Goal: Use online tool/utility: Utilize a website feature to perform a specific function

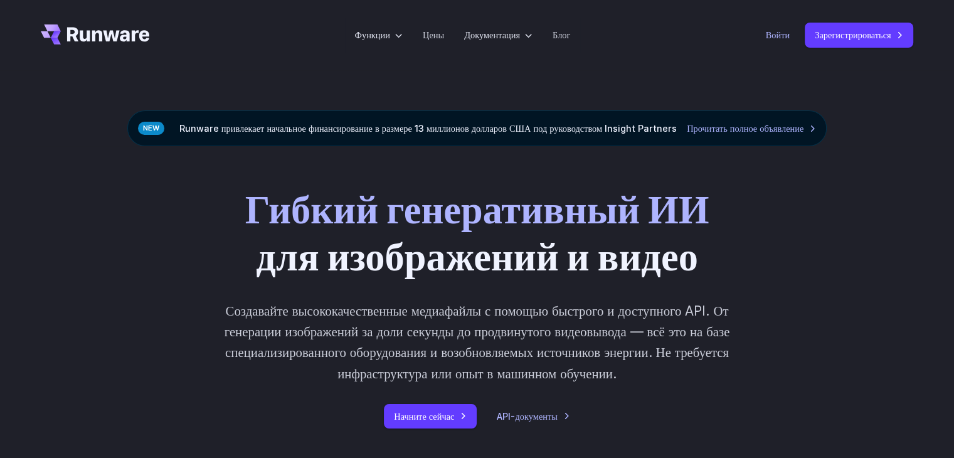
click at [781, 39] on font "Войти" at bounding box center [778, 34] width 24 height 11
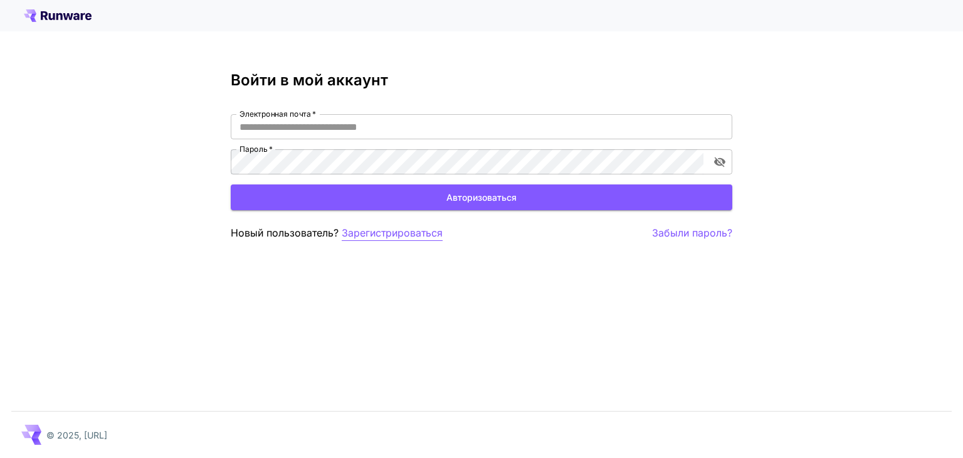
click at [404, 234] on font "Зарегистрироваться" at bounding box center [392, 232] width 101 height 13
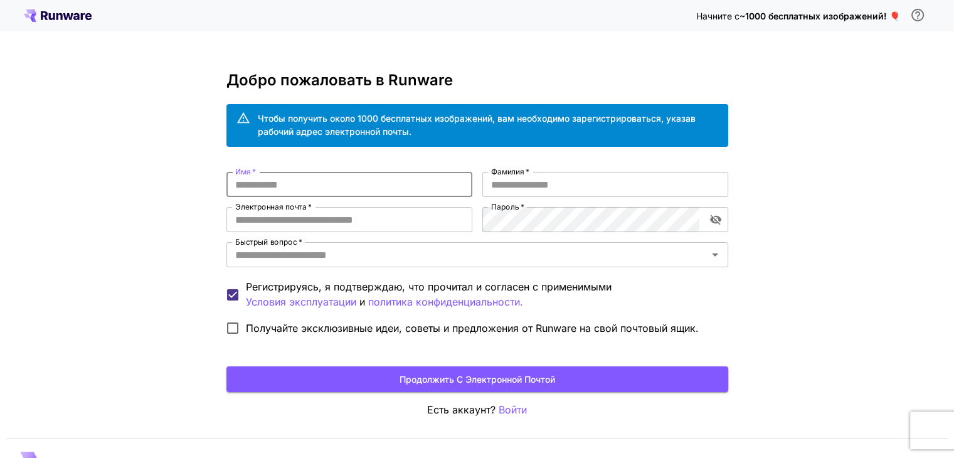
click at [294, 186] on input "Имя   *" at bounding box center [349, 184] width 246 height 25
type input "*"
type input "*****"
click at [535, 184] on input "Фамилия   *" at bounding box center [605, 184] width 246 height 25
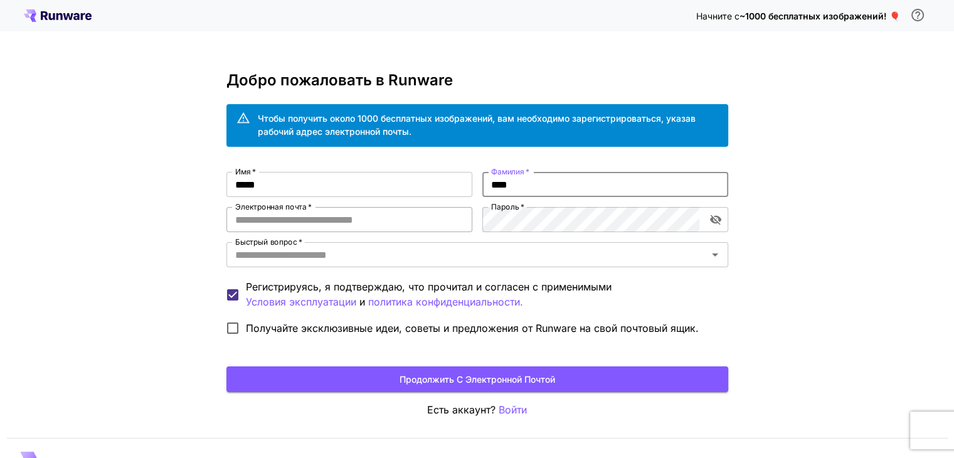
type input "****"
click at [318, 219] on input "Электронная почта   *" at bounding box center [349, 219] width 246 height 25
type input "**********"
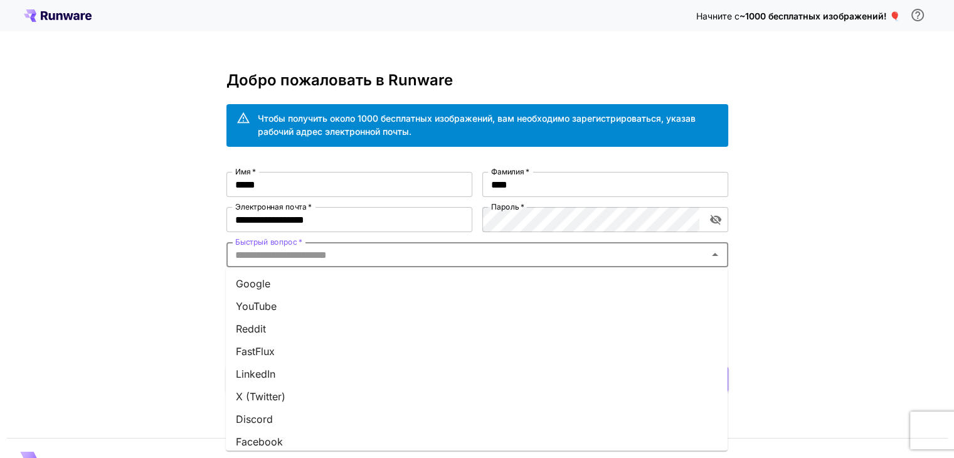
click at [341, 256] on input "Быстрый вопрос   *" at bounding box center [466, 255] width 473 height 18
click at [263, 284] on font "Google" at bounding box center [253, 283] width 34 height 13
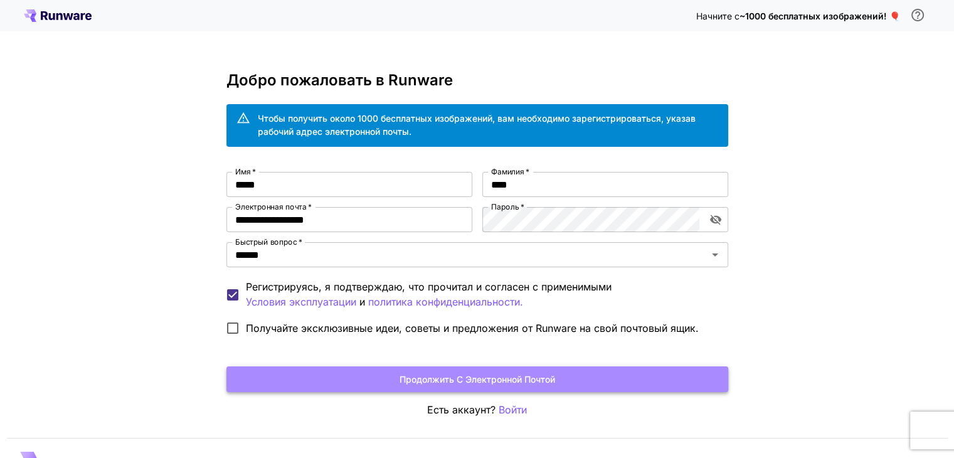
click at [436, 374] on font "Продолжить с электронной почтой" at bounding box center [477, 379] width 156 height 11
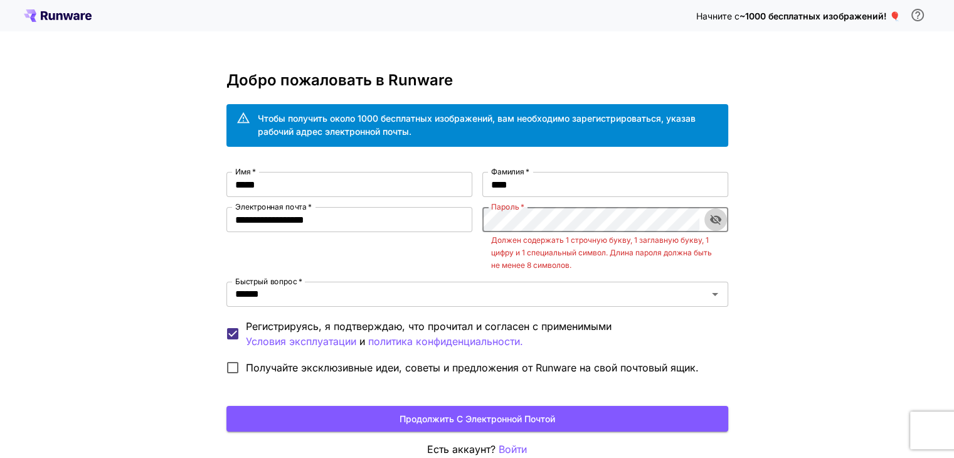
click at [716, 221] on icon "включить видимость пароля" at bounding box center [714, 220] width 11 height 10
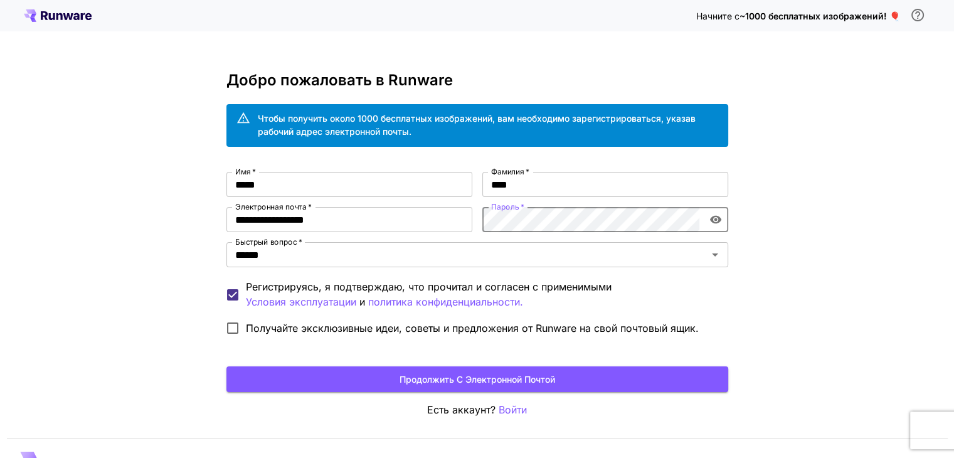
click at [542, 378] on font "Продолжить с электронной почтой" at bounding box center [477, 379] width 156 height 11
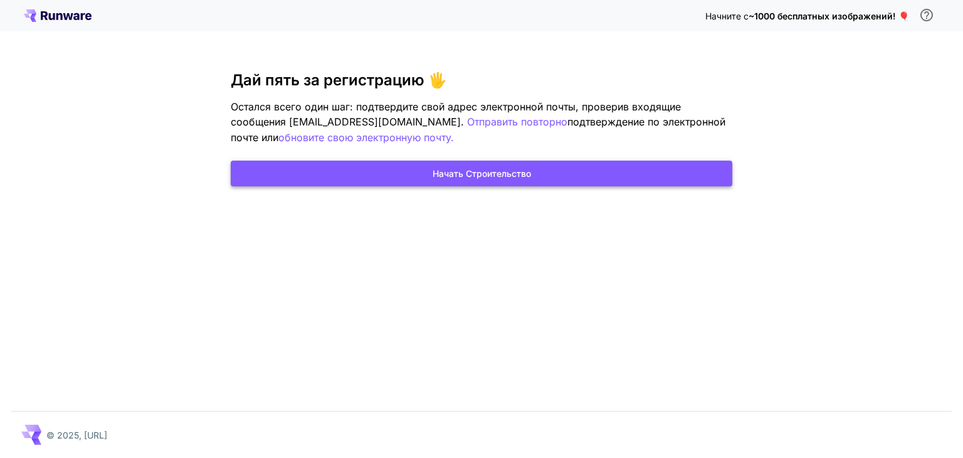
click at [504, 172] on font "Начать строительство" at bounding box center [482, 173] width 98 height 11
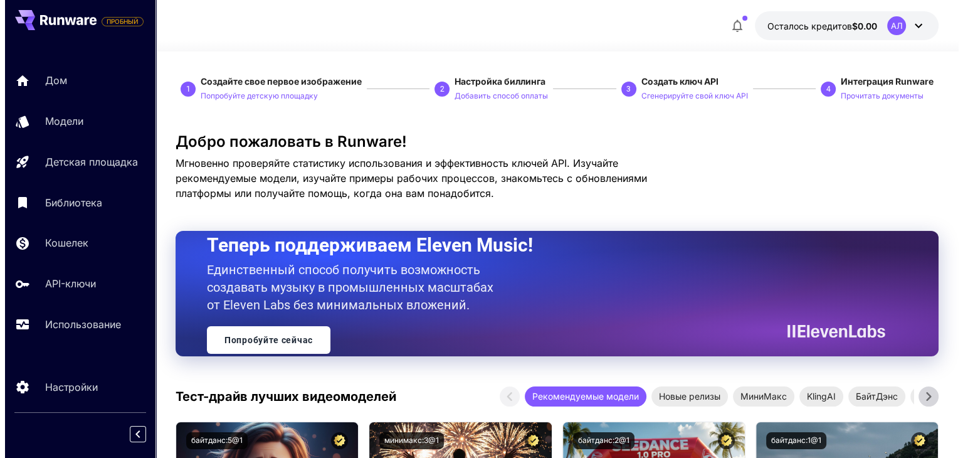
scroll to position [63, 0]
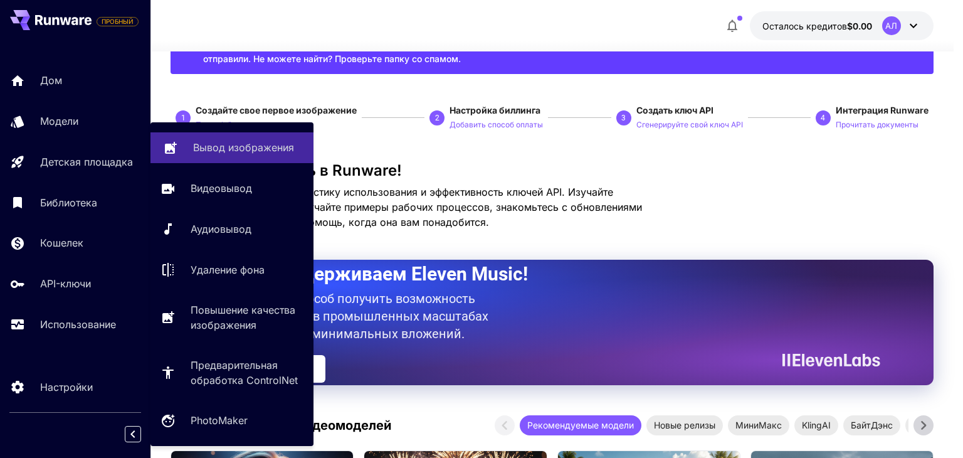
click at [249, 161] on link "Вывод изображения" at bounding box center [232, 147] width 163 height 31
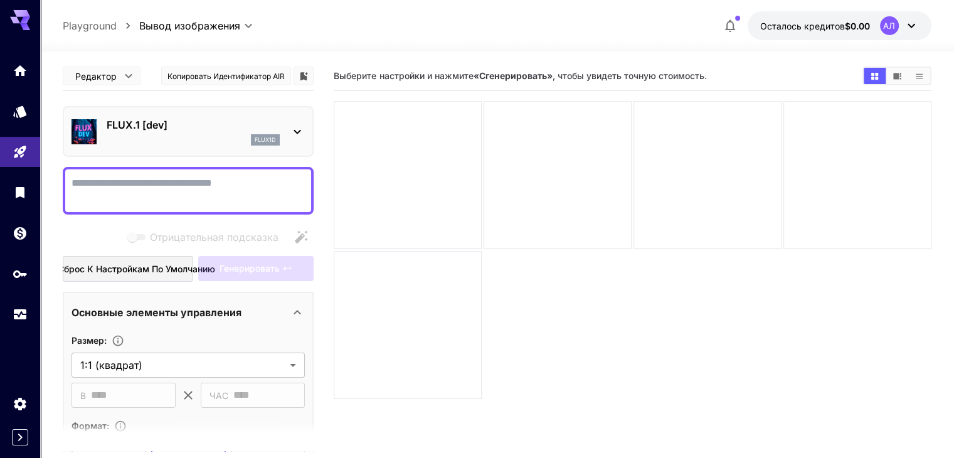
click at [300, 132] on icon at bounding box center [297, 131] width 15 height 15
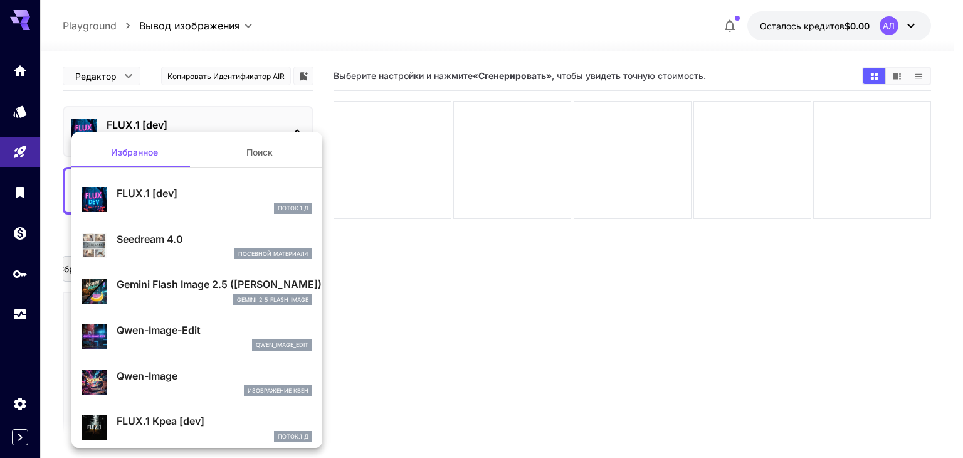
click at [433, 277] on div at bounding box center [481, 229] width 963 height 458
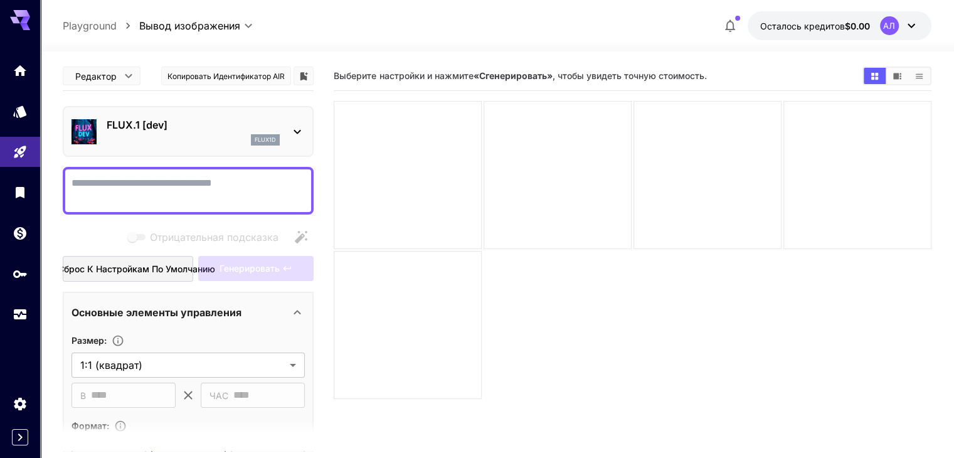
click at [283, 119] on div "FLUX.1 [dev] flux1d" at bounding box center [187, 131] width 233 height 38
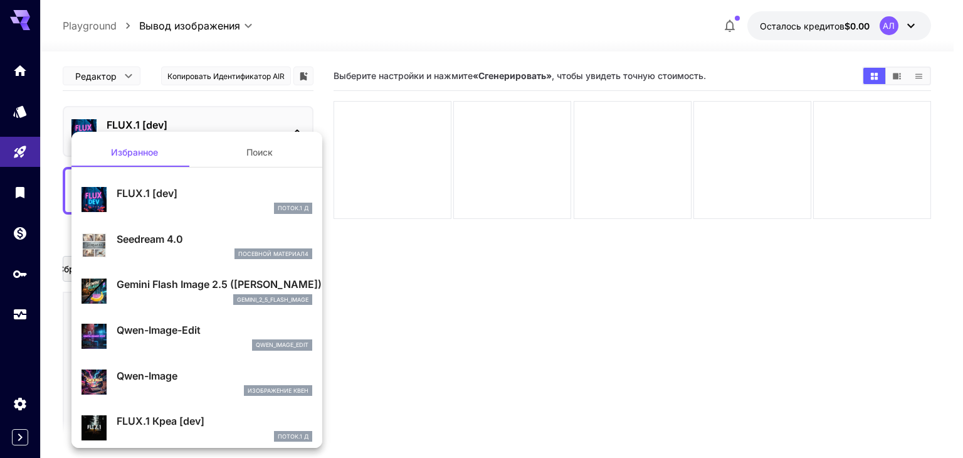
click at [445, 264] on div at bounding box center [481, 229] width 963 height 458
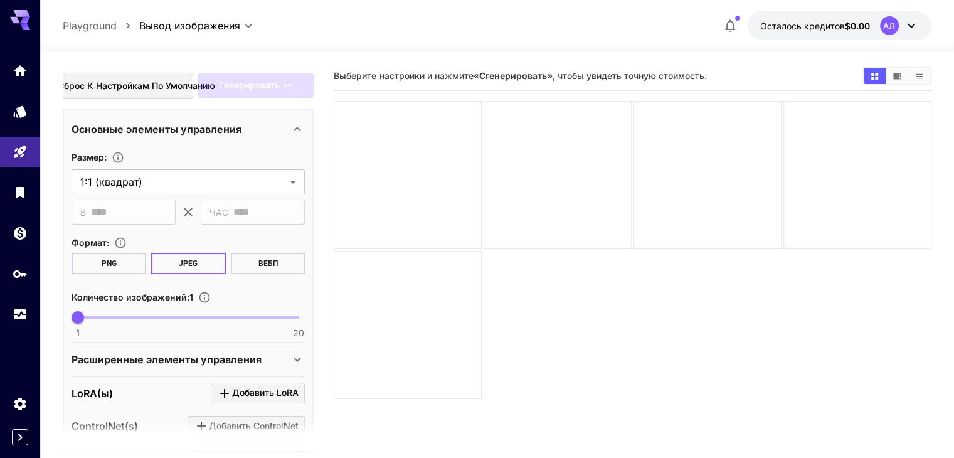
scroll to position [188, 0]
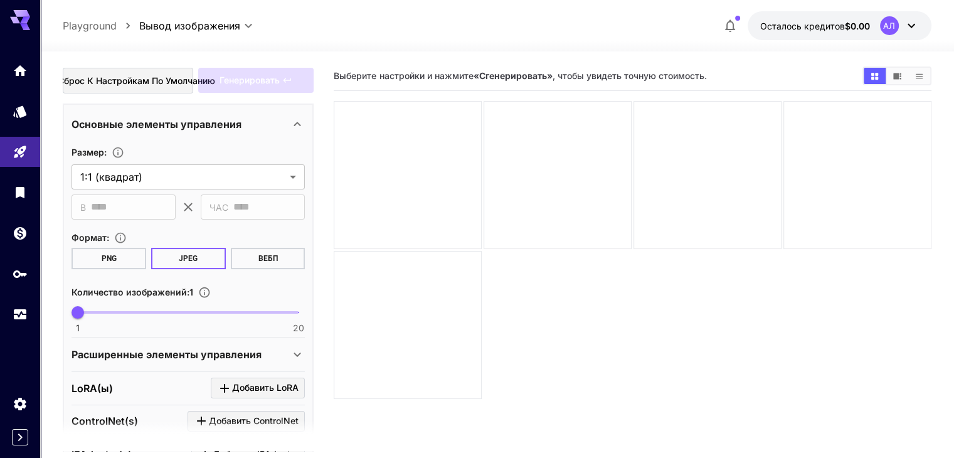
click at [127, 262] on button "PNG" at bounding box center [108, 258] width 75 height 21
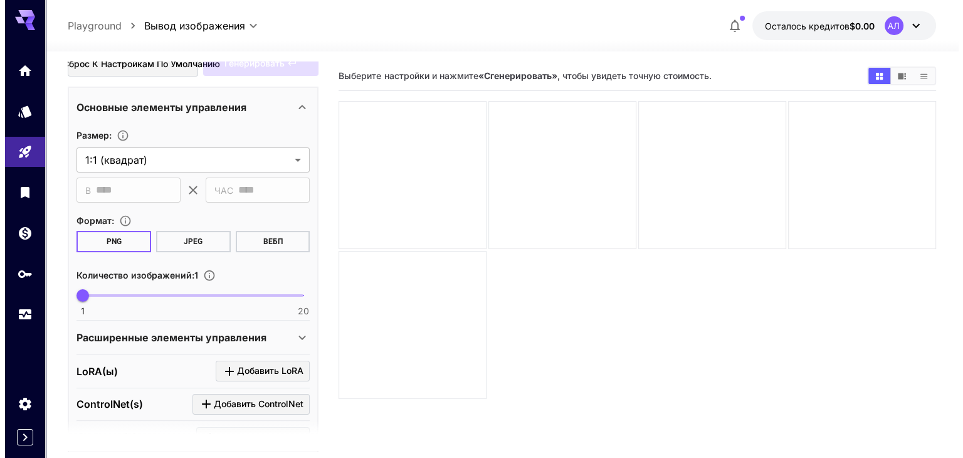
scroll to position [314, 0]
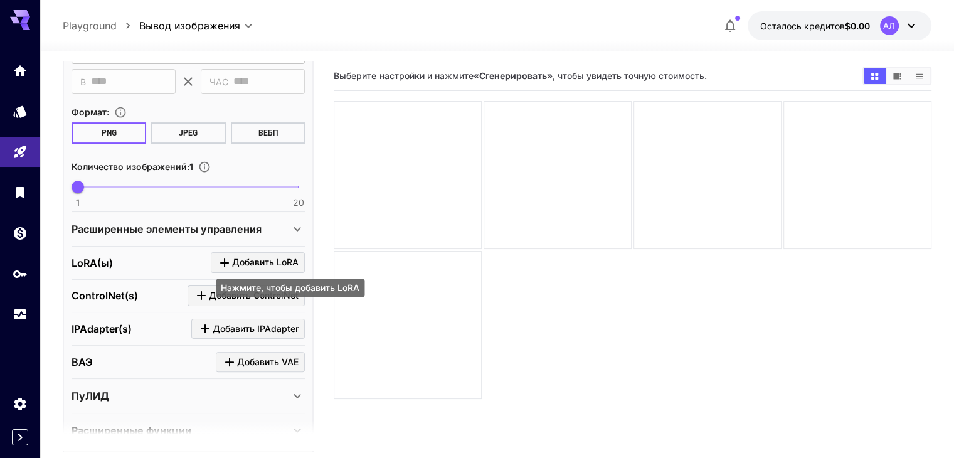
click at [235, 262] on font "Добавить LoRA" at bounding box center [265, 261] width 66 height 11
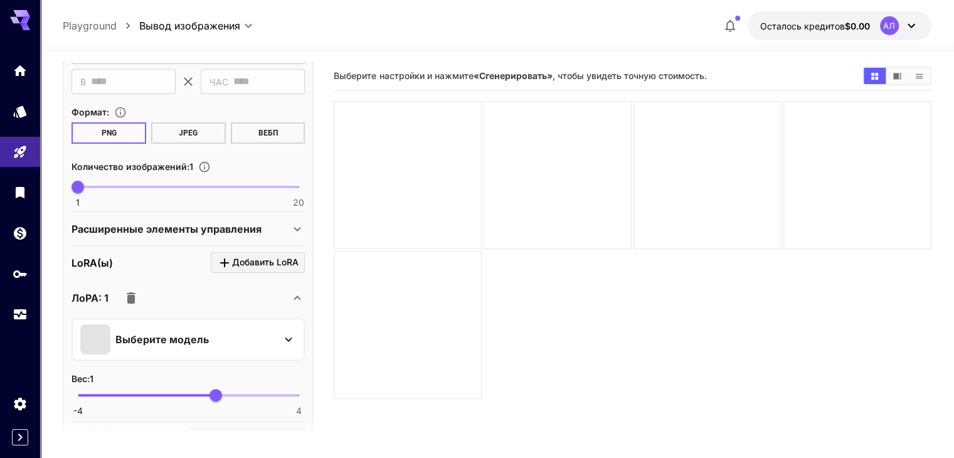
click at [278, 338] on button "Выберите модель" at bounding box center [188, 339] width 216 height 30
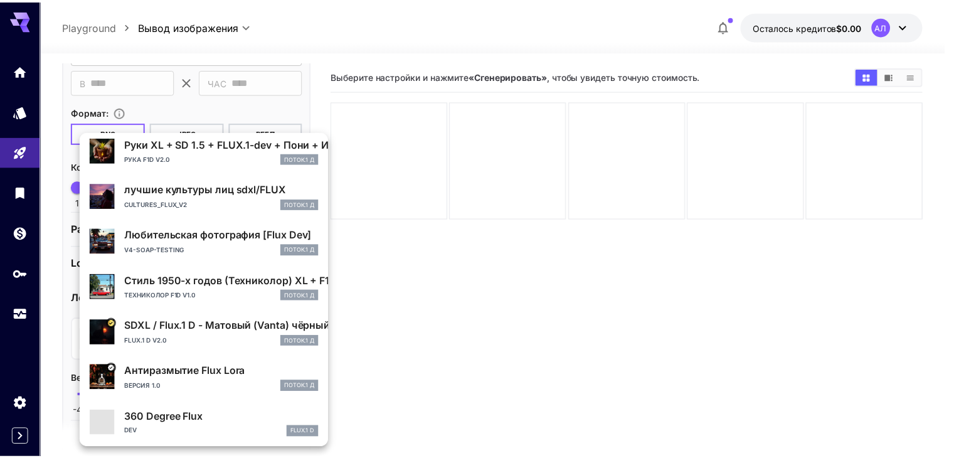
scroll to position [236, 0]
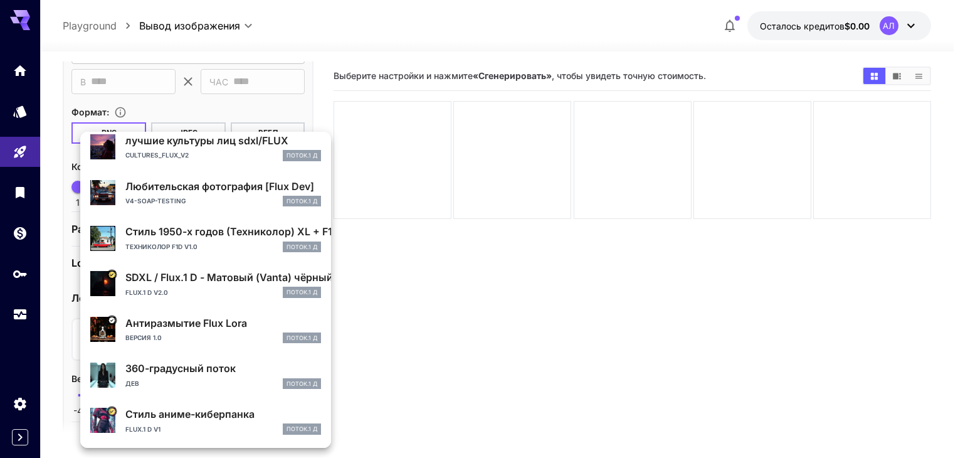
click at [216, 412] on font "Стиль аниме-киберпанка" at bounding box center [189, 414] width 129 height 13
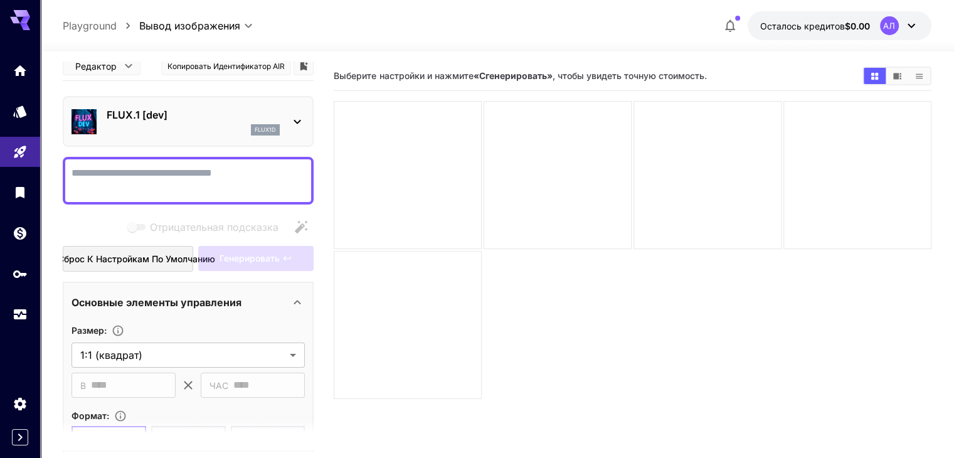
scroll to position [0, 0]
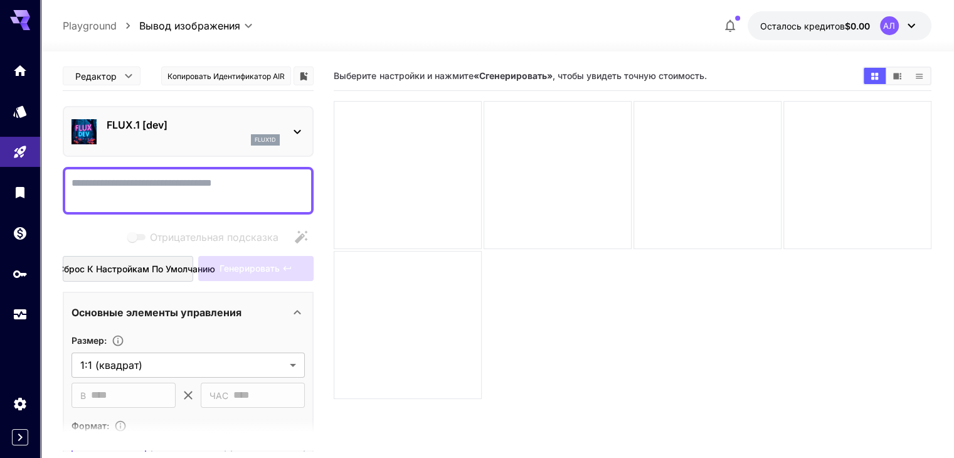
click at [151, 194] on textarea "Отрицательная подсказка" at bounding box center [187, 191] width 233 height 30
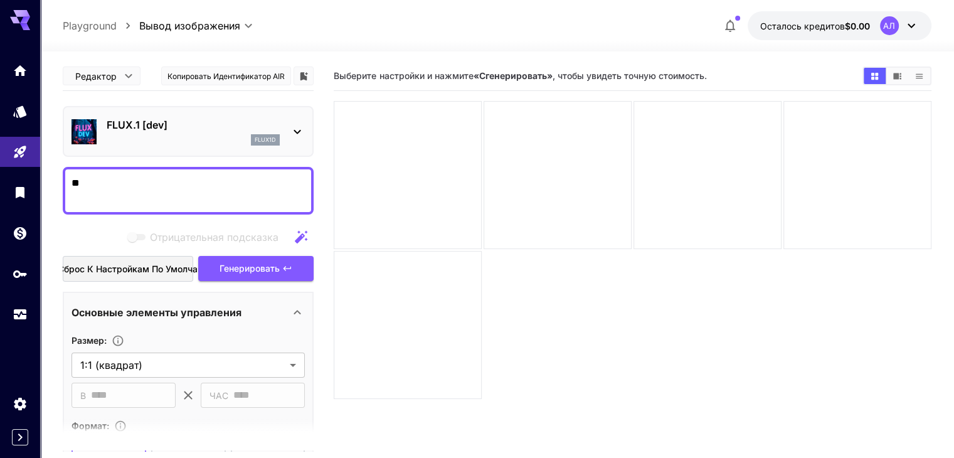
type textarea "*"
type textarea "**********"
click at [278, 267] on font "Генерировать" at bounding box center [249, 268] width 60 height 11
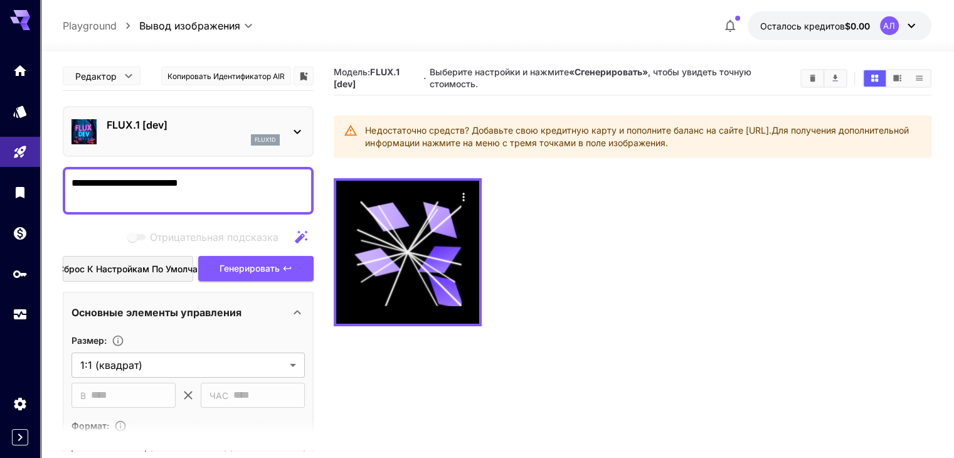
click at [218, 140] on div "flux1d" at bounding box center [193, 139] width 173 height 11
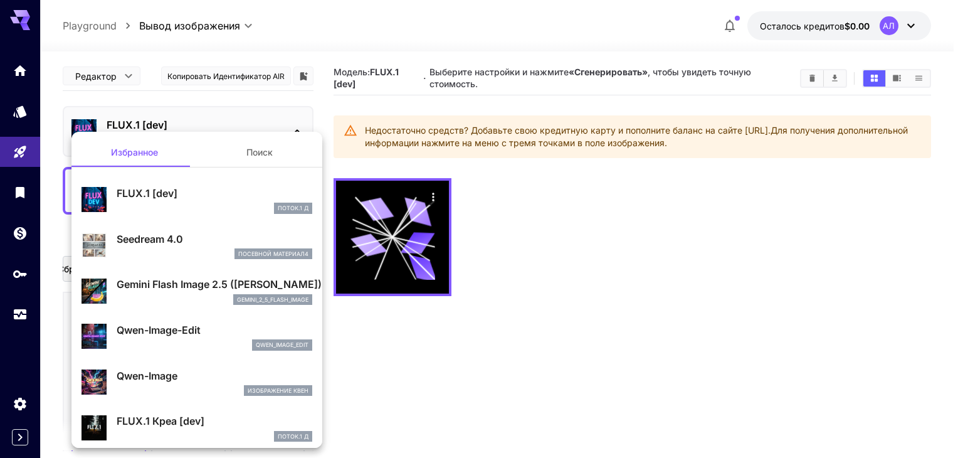
click at [90, 26] on div at bounding box center [481, 229] width 963 height 458
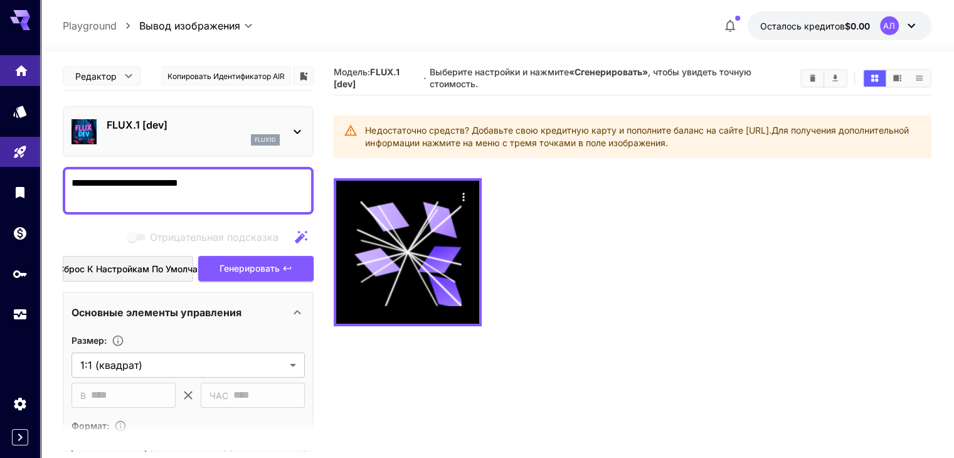
click at [8, 71] on link at bounding box center [20, 70] width 40 height 31
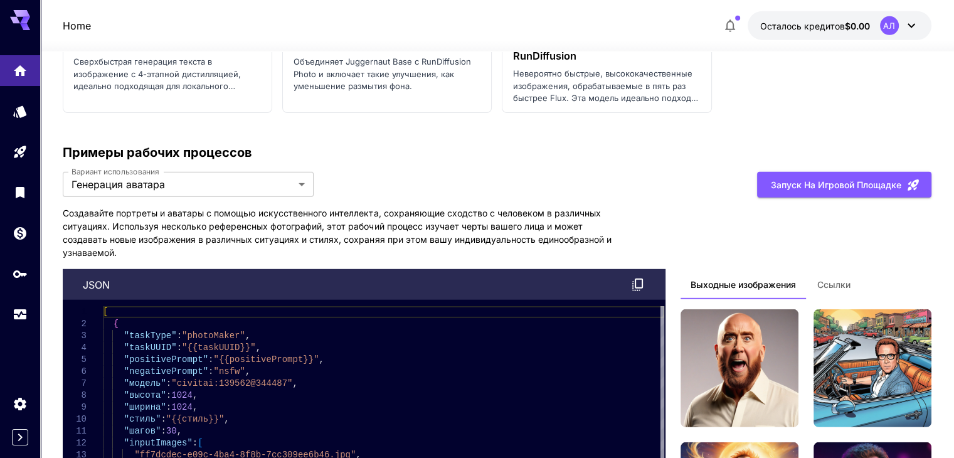
scroll to position [3637, 0]
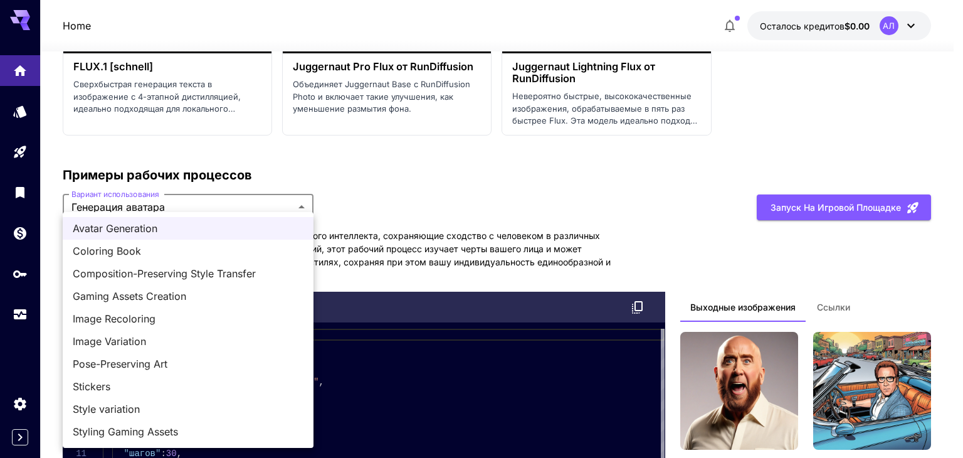
click at [502, 199] on div at bounding box center [481, 229] width 963 height 458
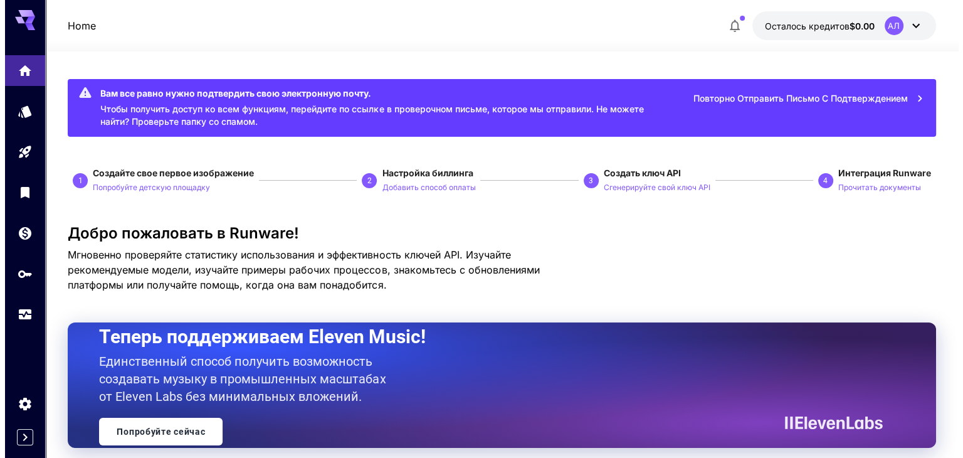
scroll to position [0, 0]
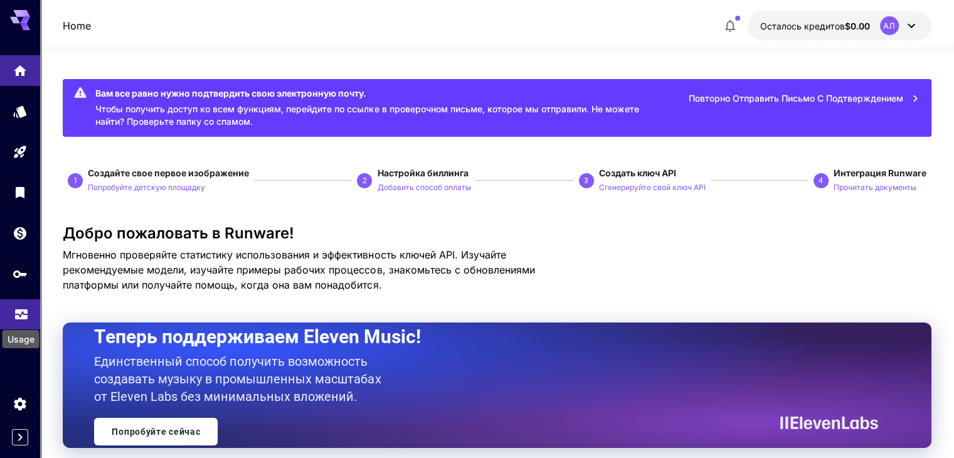
click at [19, 314] on icon "Использование" at bounding box center [21, 310] width 15 height 15
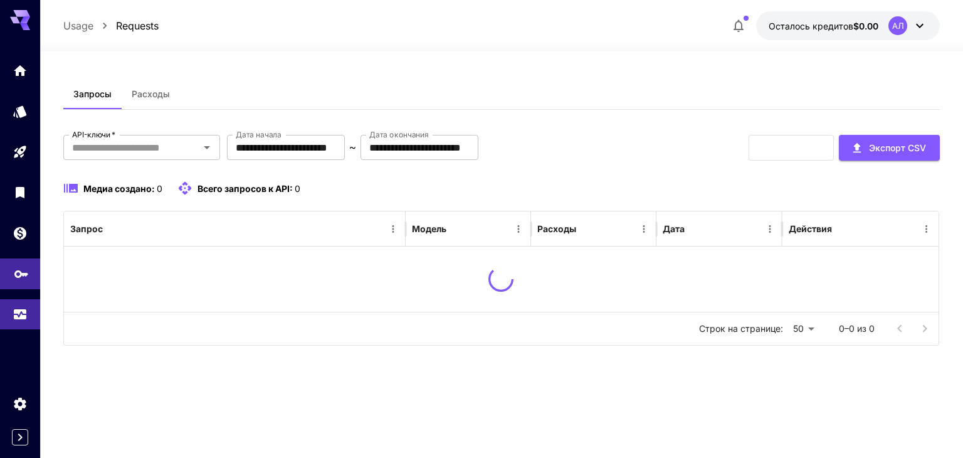
click at [18, 282] on link at bounding box center [20, 273] width 40 height 31
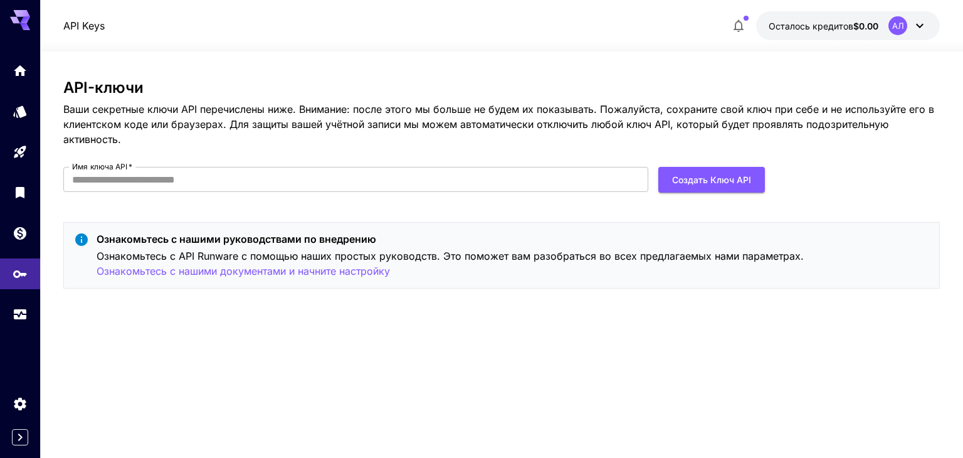
click at [193, 166] on div "API-ключи Ваши секретные ключи API перечислены ниже. Внимание: после этого мы б…" at bounding box center [501, 188] width 877 height 219
click at [188, 173] on input "Имя ключа API   *" at bounding box center [355, 179] width 585 height 25
click at [234, 180] on input "Имя ключа API   *" at bounding box center [355, 179] width 585 height 25
click at [381, 216] on div "API-ключи Ваши секретные ключи API перечислены ниже. Внимание: после этого мы б…" at bounding box center [501, 188] width 877 height 219
click at [209, 275] on font "Ознакомьтесь с нашими документами и начните настройку" at bounding box center [243, 271] width 293 height 13
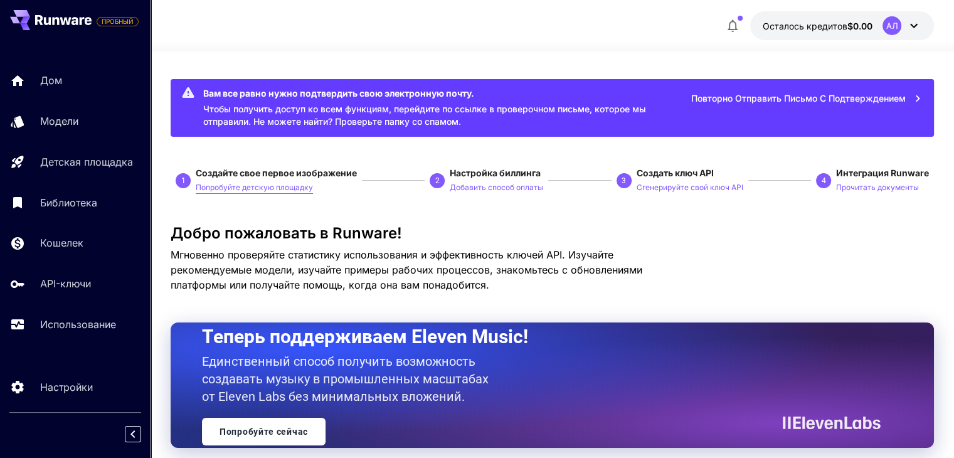
click at [281, 191] on font "Попробуйте детскую площадку" at bounding box center [254, 186] width 117 height 9
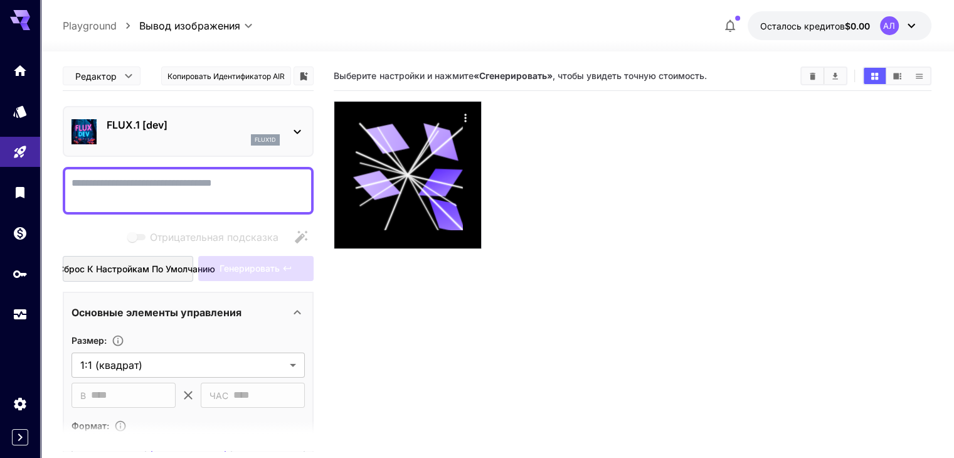
click at [734, 28] on icon "button" at bounding box center [729, 25] width 15 height 15
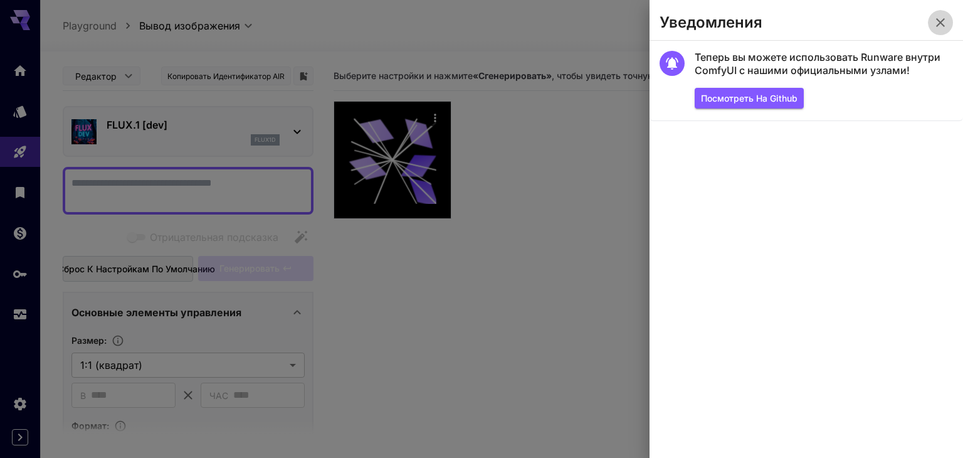
click at [931, 26] on button "button" at bounding box center [940, 22] width 25 height 25
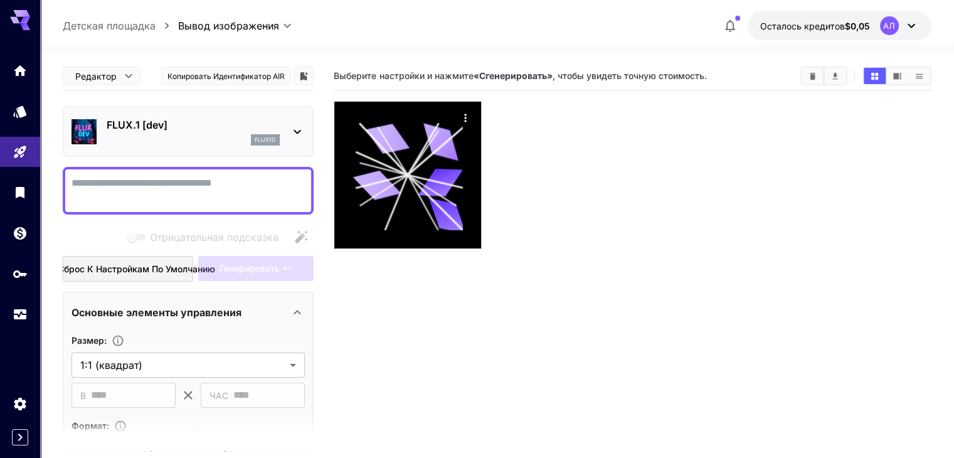
click at [132, 177] on textarea "Отрицательная подсказка" at bounding box center [187, 191] width 233 height 30
type textarea "*"
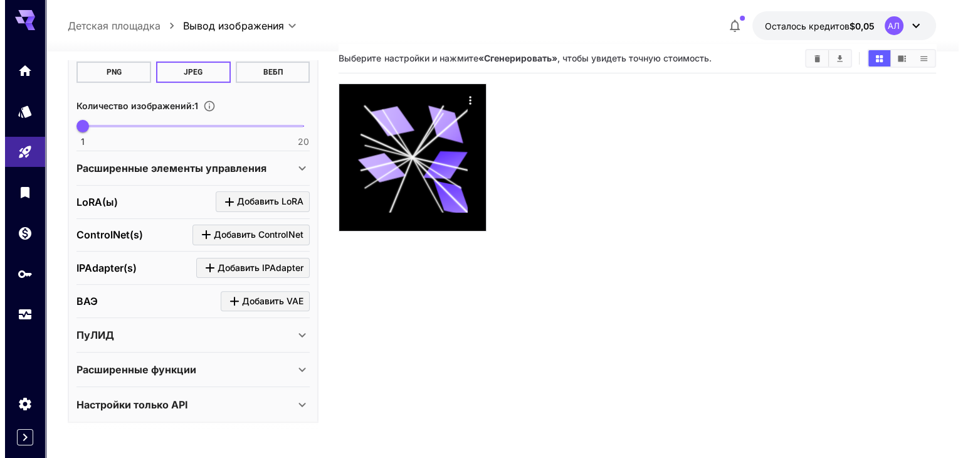
scroll to position [99, 0]
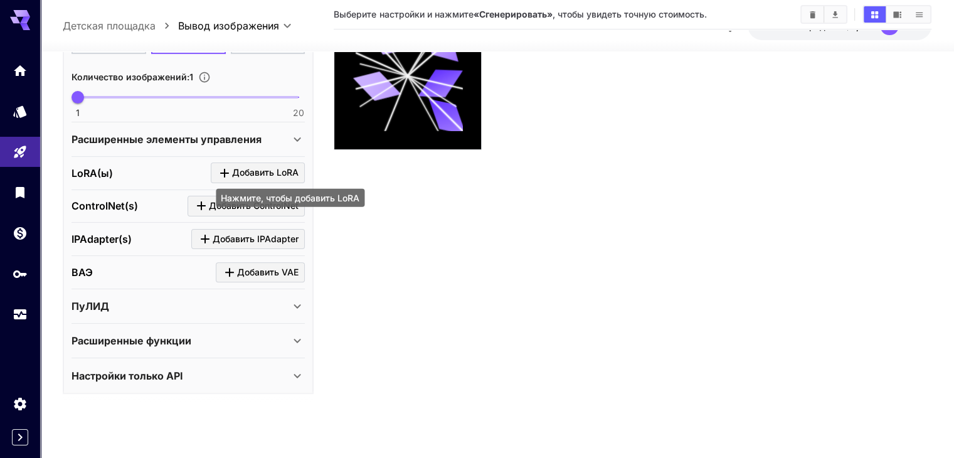
type textarea "**********"
click at [272, 167] on font "Добавить LoRA" at bounding box center [265, 172] width 66 height 11
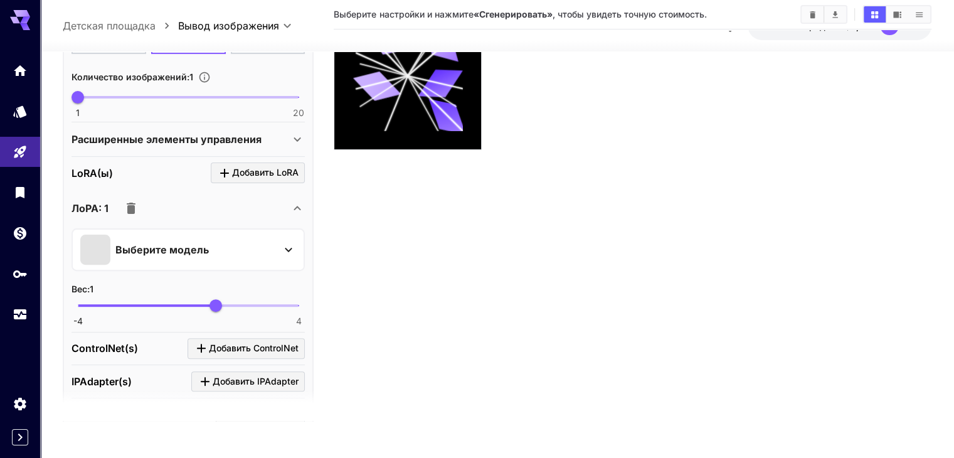
click at [292, 265] on div "Выберите модель" at bounding box center [187, 249] width 233 height 43
click at [287, 251] on icon at bounding box center [288, 249] width 15 height 15
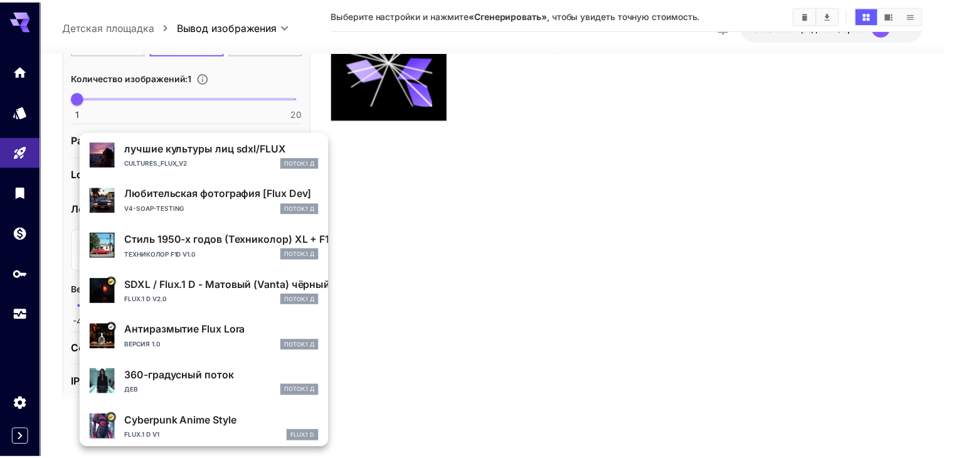
scroll to position [236, 0]
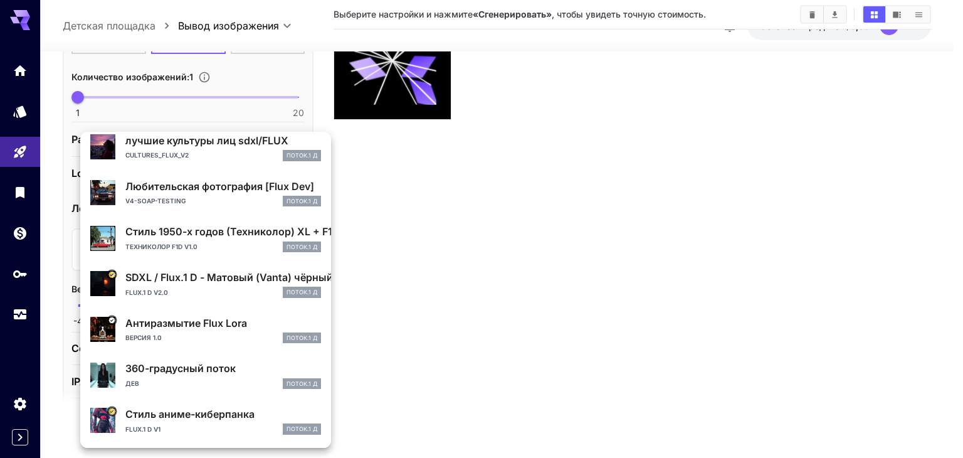
click at [213, 415] on font "Стиль аниме-киберпанка" at bounding box center [189, 414] width 129 height 13
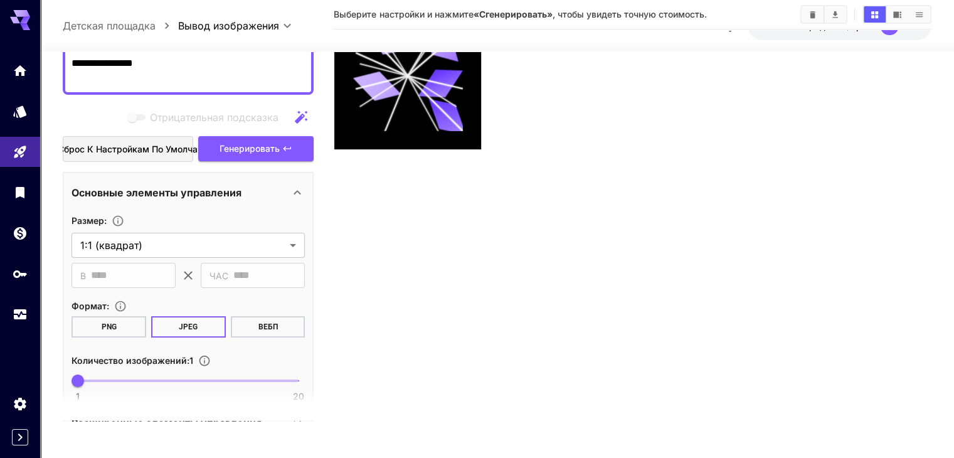
scroll to position [125, 0]
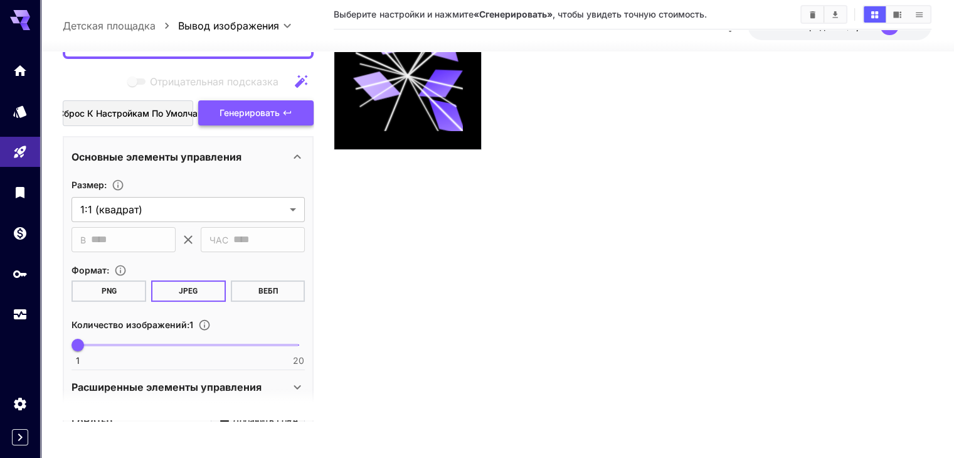
click at [260, 119] on button "Генерировать" at bounding box center [255, 113] width 115 height 26
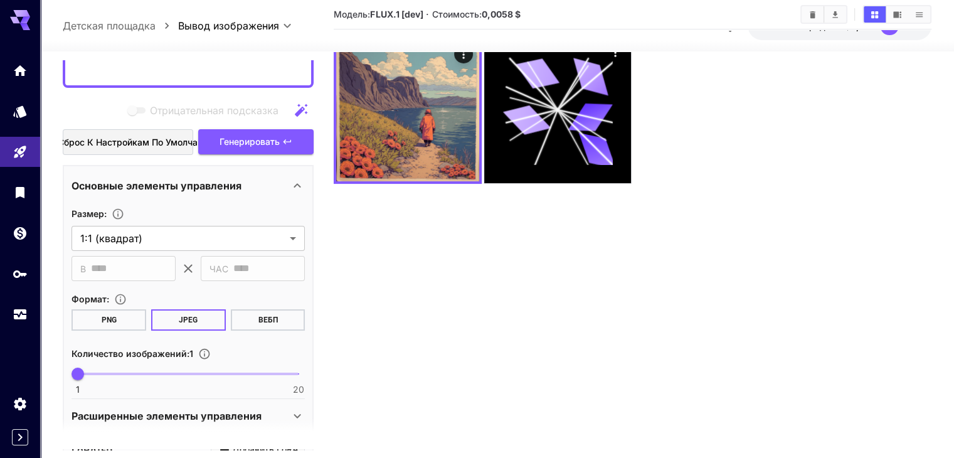
scroll to position [0, 0]
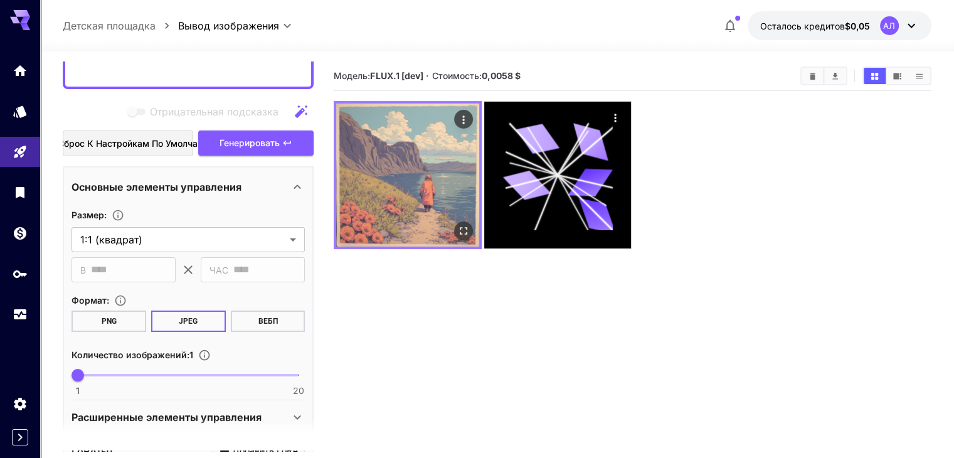
click at [404, 165] on img at bounding box center [407, 174] width 143 height 143
click at [457, 225] on icon "Открыть в полноэкранном режиме" at bounding box center [463, 231] width 13 height 13
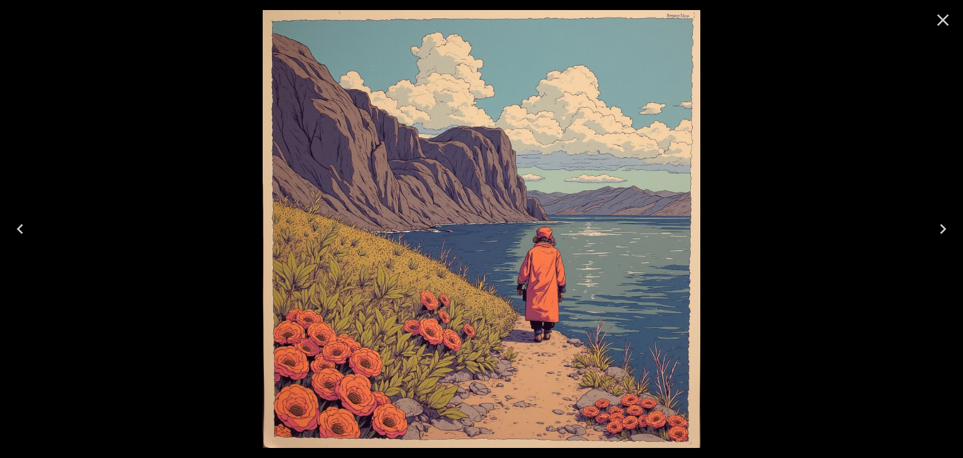
click at [934, 19] on icon "Close" at bounding box center [943, 20] width 20 height 20
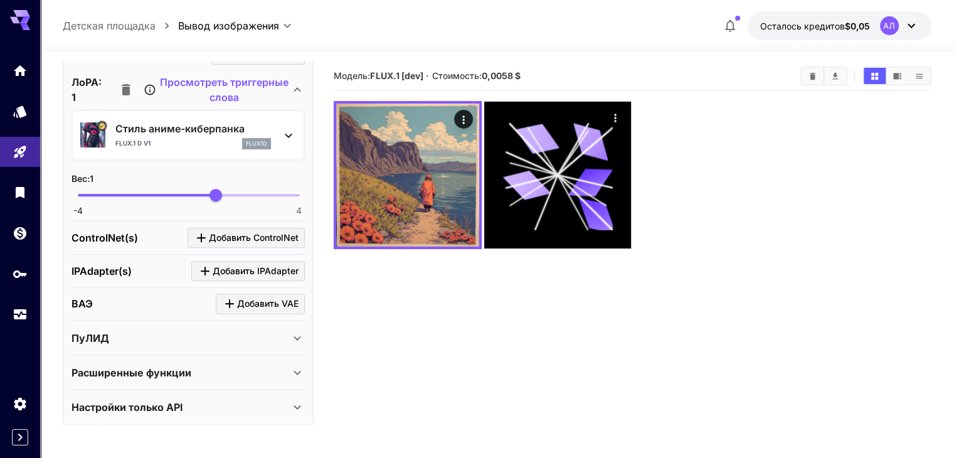
scroll to position [522, 0]
click at [276, 401] on div "Настройки только API" at bounding box center [180, 406] width 218 height 15
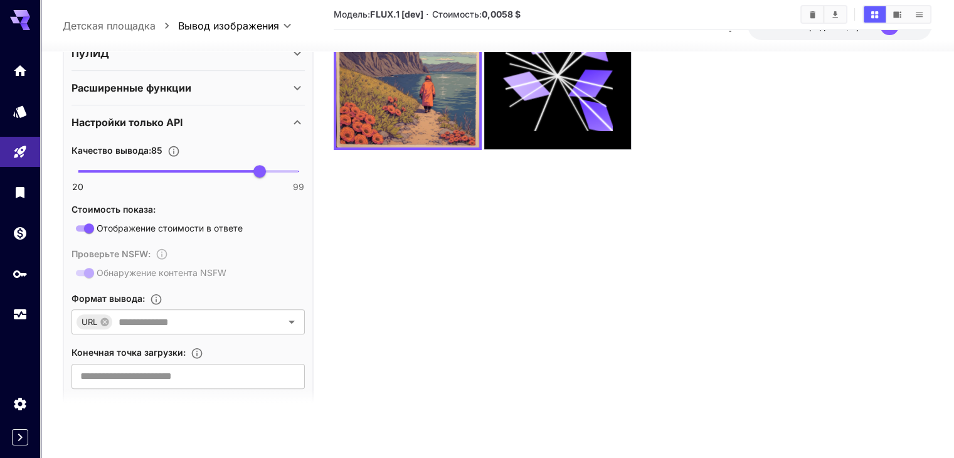
scroll to position [794, 0]
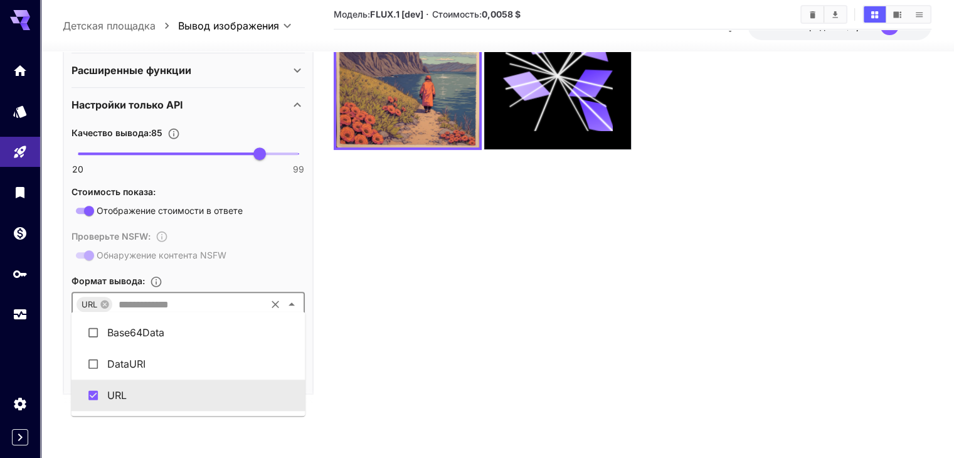
click at [192, 300] on input "text" at bounding box center [189, 304] width 151 height 18
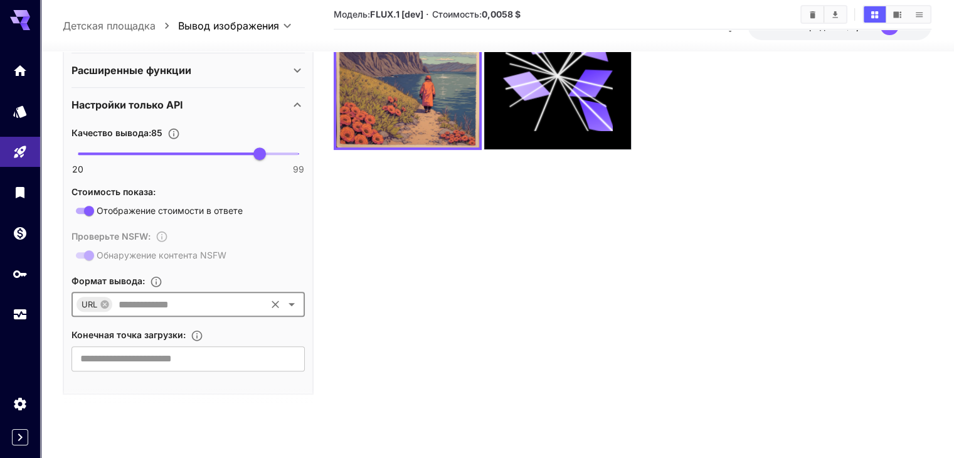
click at [192, 300] on input "text" at bounding box center [189, 304] width 151 height 18
click at [410, 265] on section "Модель: FLUX.1 [dev] · Стоимость: 0,0058 $" at bounding box center [632, 191] width 597 height 458
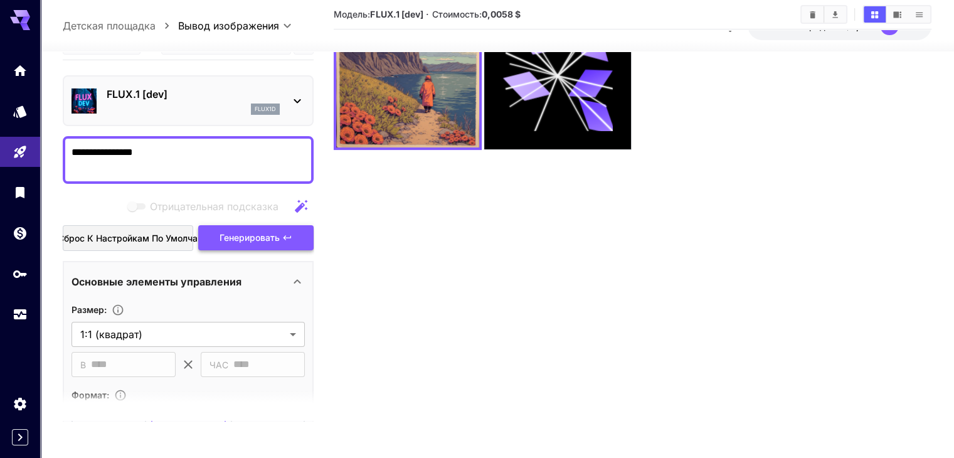
scroll to position [0, 0]
drag, startPoint x: 115, startPoint y: 147, endPoint x: 100, endPoint y: 157, distance: 18.3
click at [50, 140] on section "**********" at bounding box center [497, 204] width 914 height 505
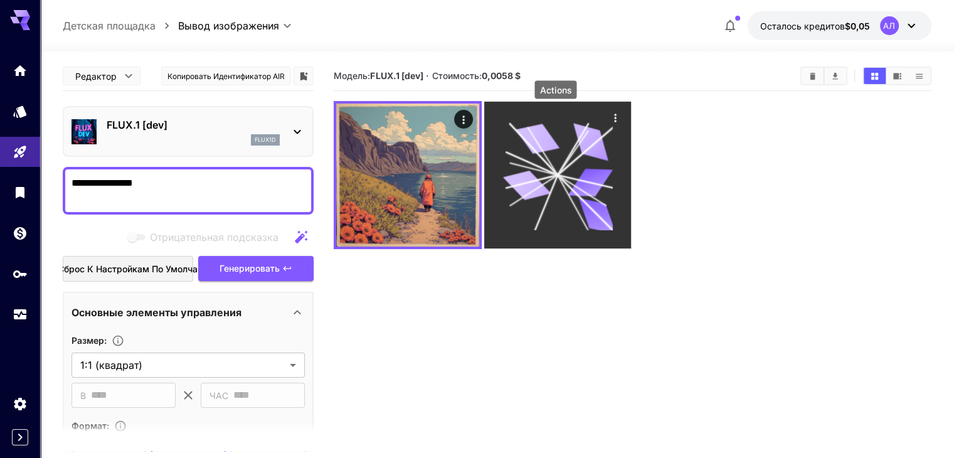
click at [609, 114] on icon "Действия" at bounding box center [615, 118] width 13 height 13
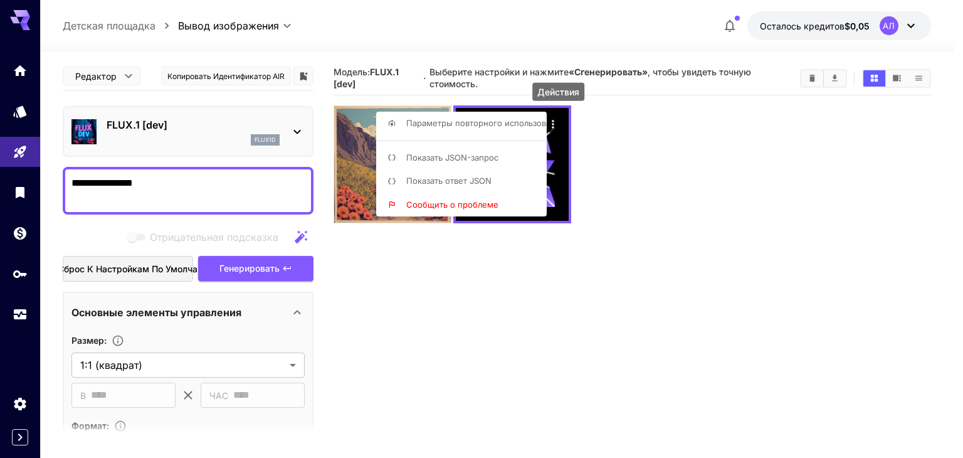
click at [682, 195] on div at bounding box center [481, 229] width 963 height 458
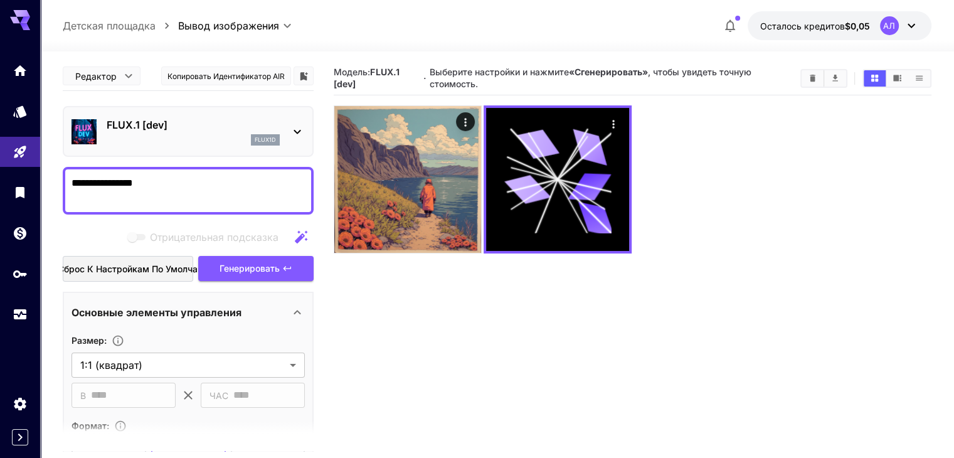
click at [228, 125] on p "FLUX.1 [dev]" at bounding box center [193, 124] width 173 height 15
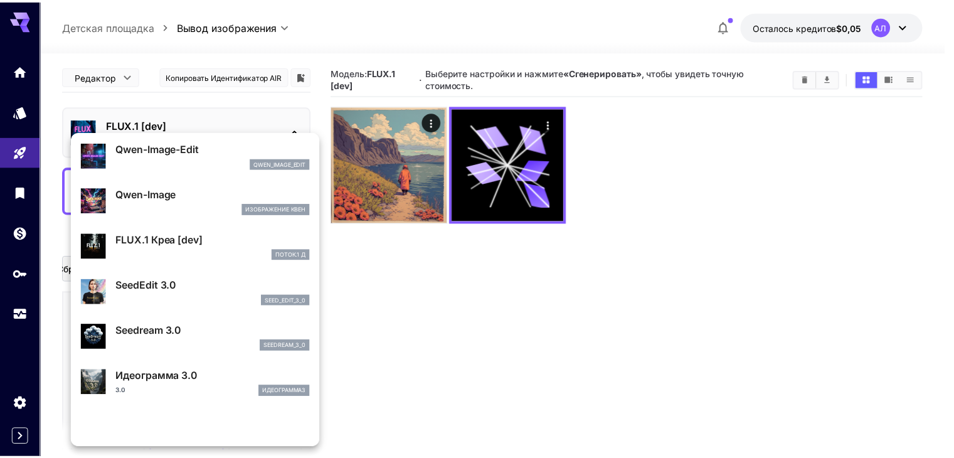
scroll to position [188, 0]
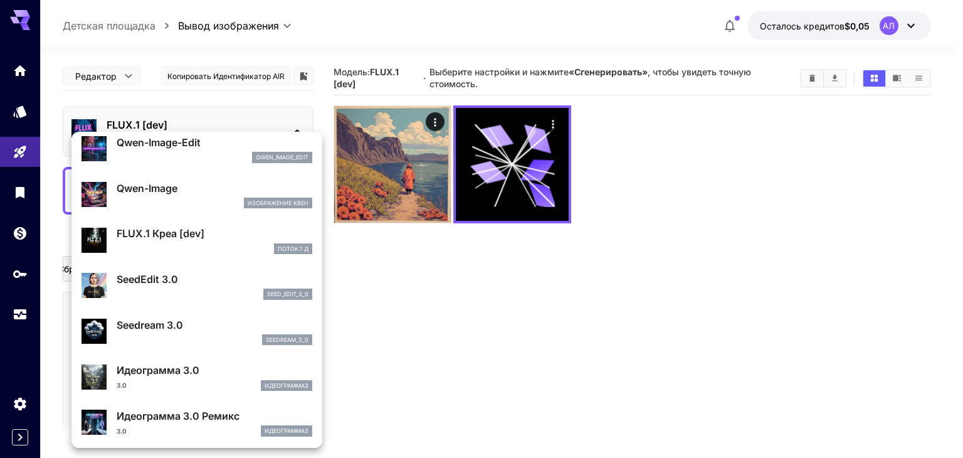
click at [164, 282] on font "SeedEdit 3.0" at bounding box center [147, 279] width 61 height 13
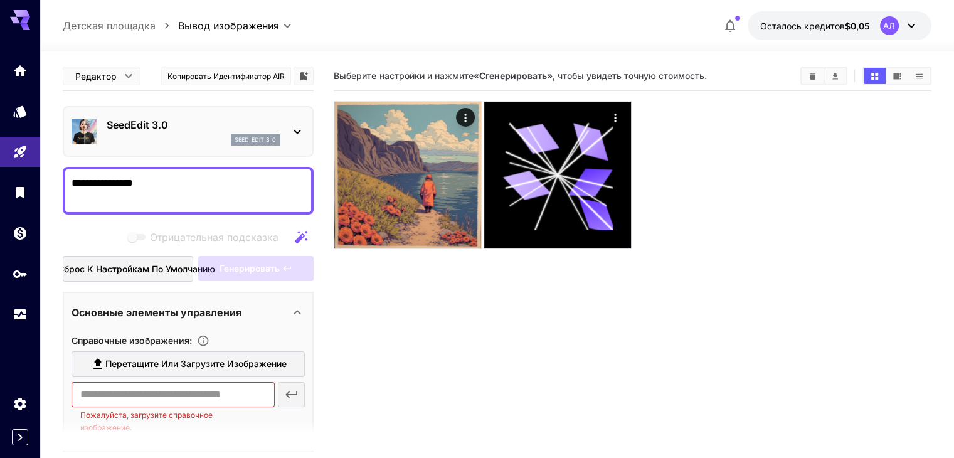
click at [207, 137] on div "seed_edit_3_0" at bounding box center [193, 139] width 173 height 11
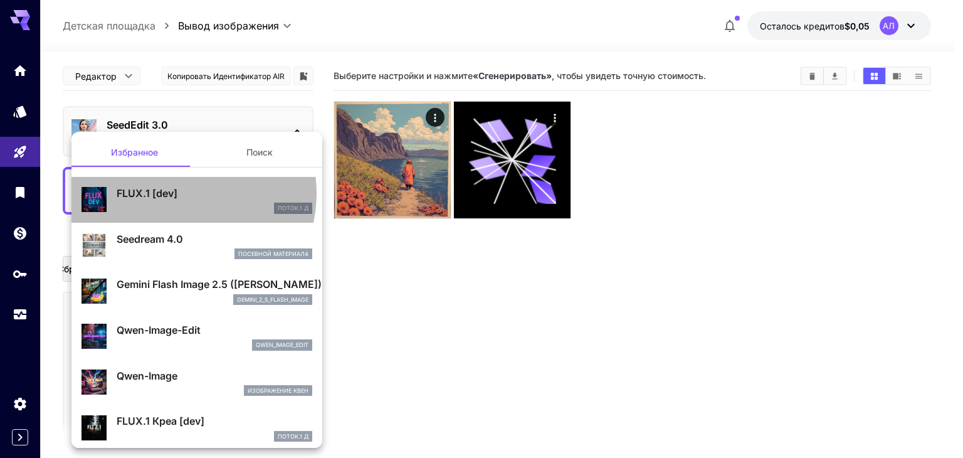
click at [179, 193] on p "FLUX.1 [dev]" at bounding box center [215, 193] width 196 height 15
type input "***"
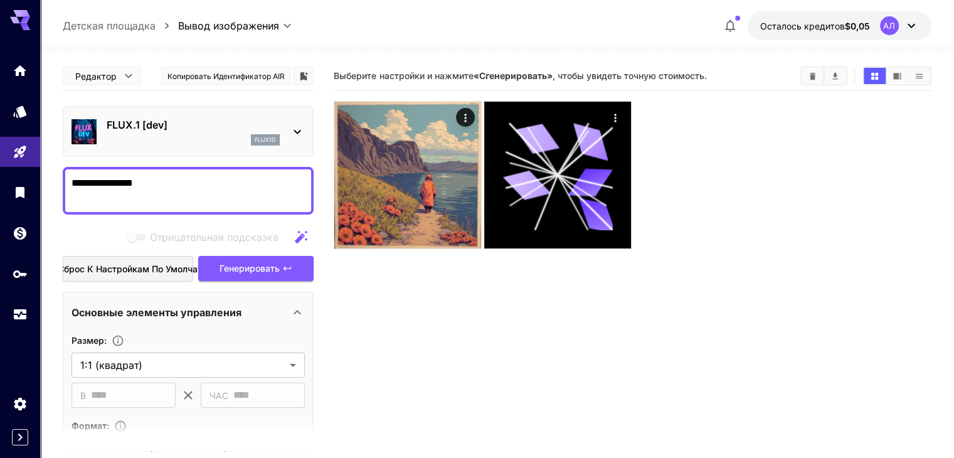
click at [203, 183] on textarea "**********" at bounding box center [187, 191] width 233 height 30
drag, startPoint x: 161, startPoint y: 184, endPoint x: 58, endPoint y: 177, distance: 103.0
click at [58, 177] on section "**********" at bounding box center [497, 303] width 914 height 505
paste textarea
click at [236, 265] on font "Генерировать" at bounding box center [249, 268] width 60 height 11
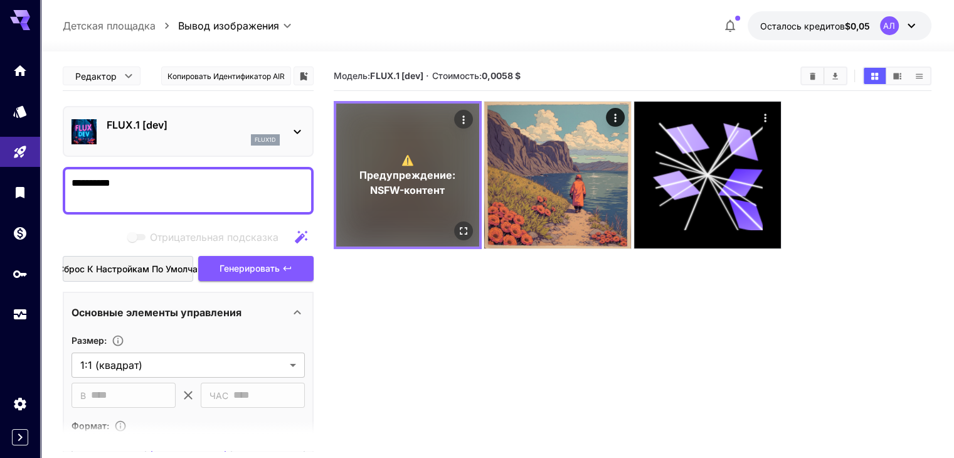
click at [457, 117] on icon "Действия" at bounding box center [463, 120] width 13 height 13
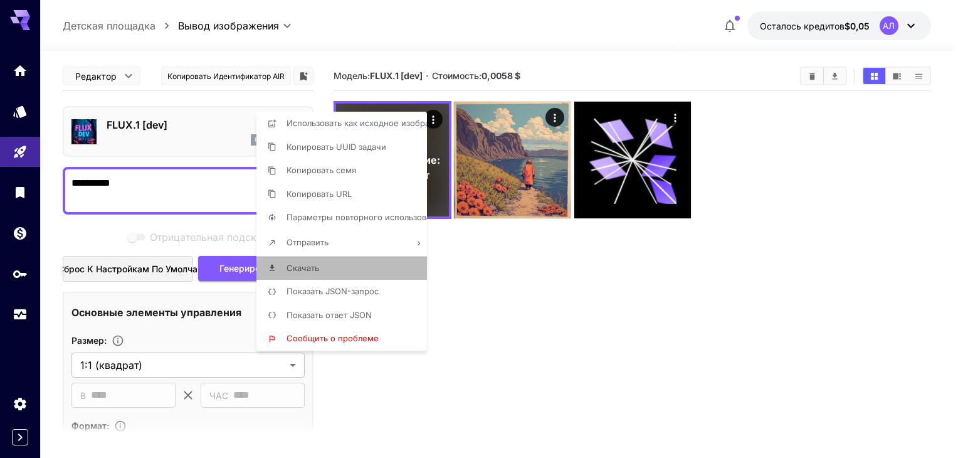
click at [323, 262] on li "Скачать" at bounding box center [345, 268] width 178 height 24
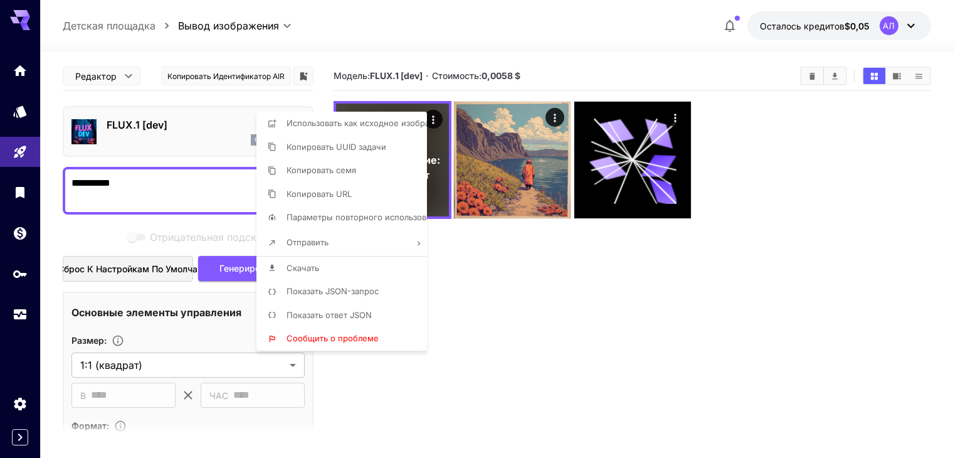
click at [505, 231] on div at bounding box center [481, 229] width 963 height 458
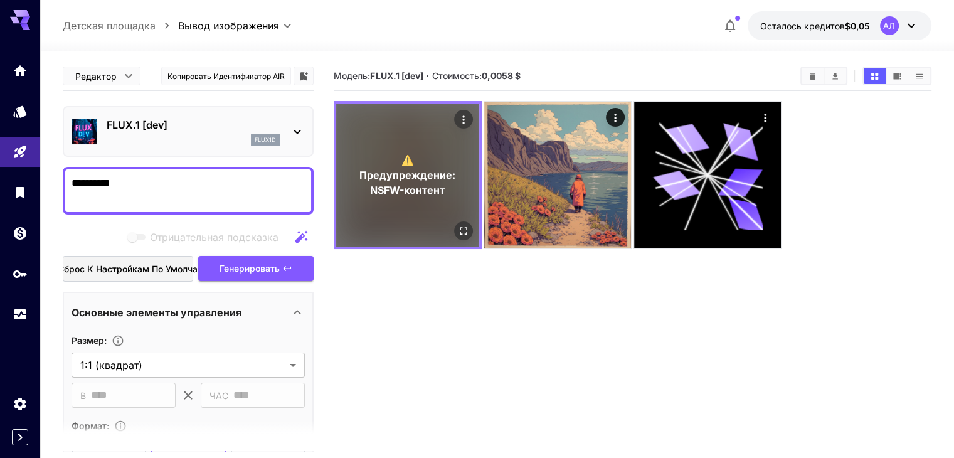
click at [457, 122] on icon "Действия" at bounding box center [463, 120] width 13 height 13
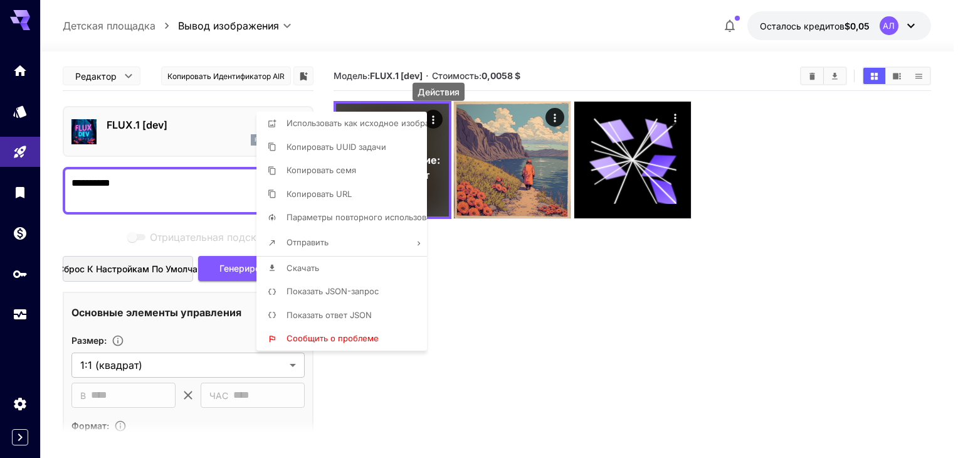
click at [467, 318] on div at bounding box center [481, 229] width 963 height 458
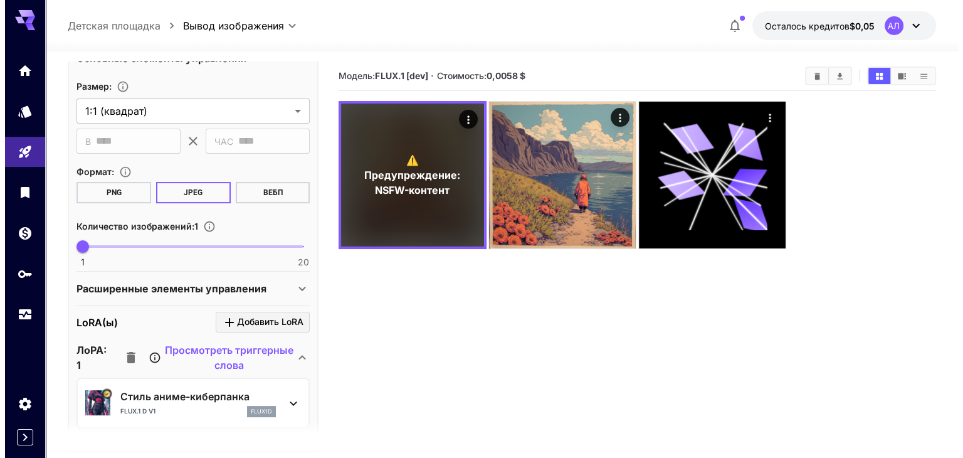
scroll to position [251, 0]
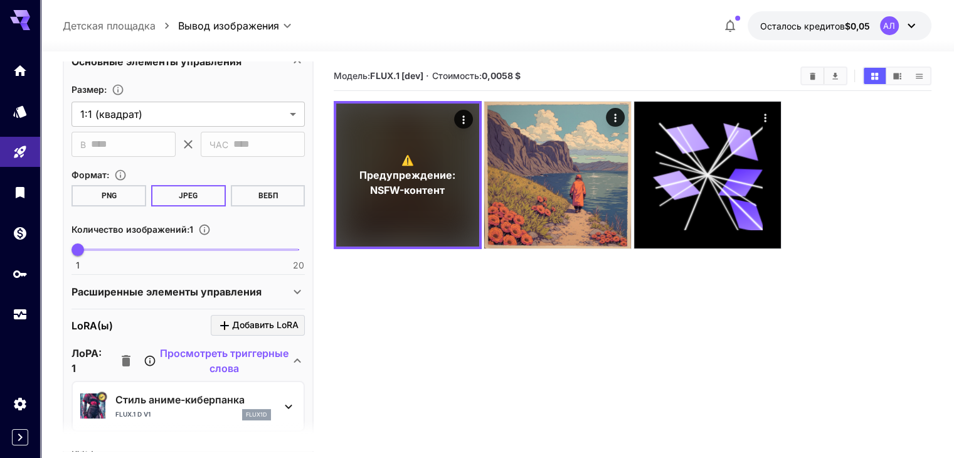
click at [286, 405] on icon at bounding box center [288, 406] width 15 height 15
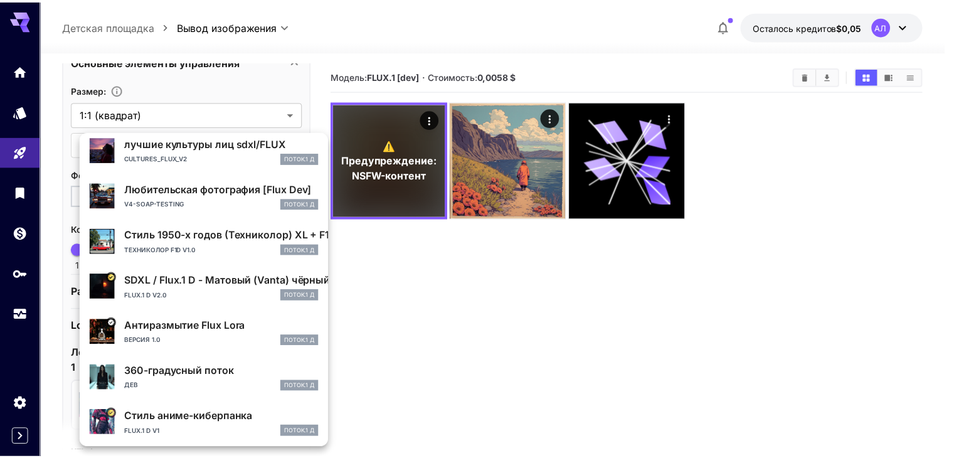
scroll to position [236, 0]
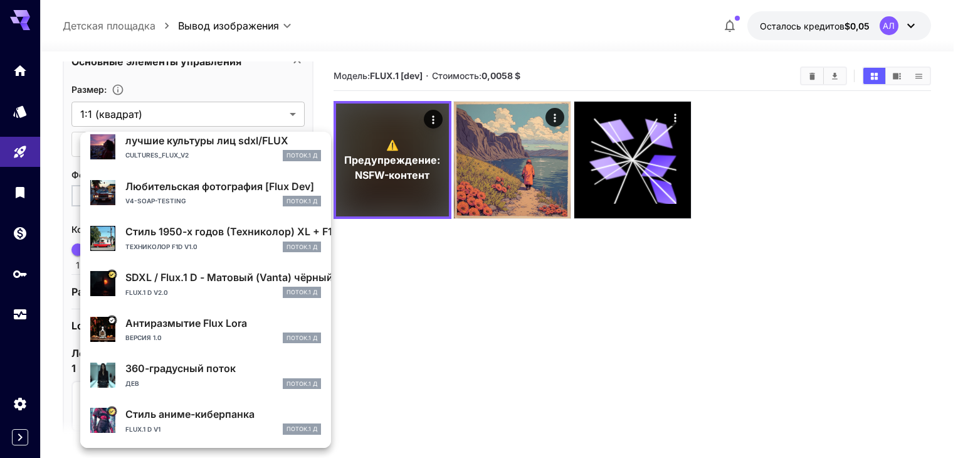
click at [62, 149] on div at bounding box center [481, 229] width 963 height 458
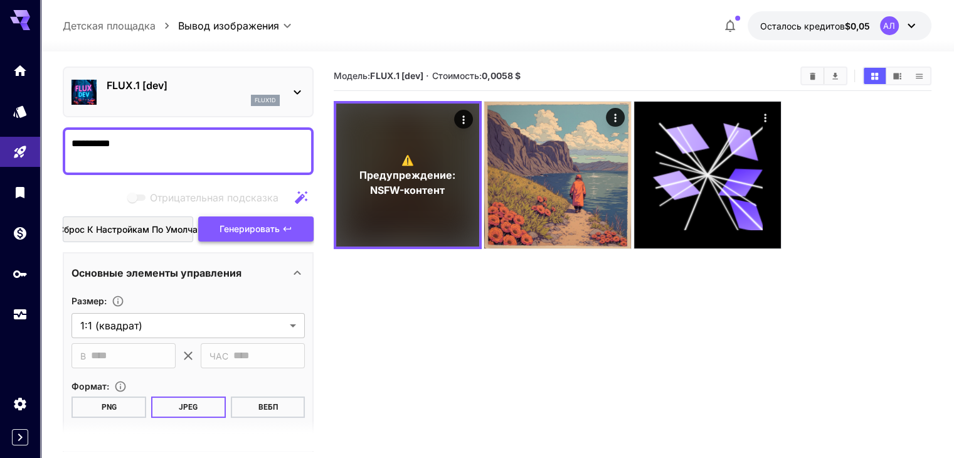
scroll to position [0, 0]
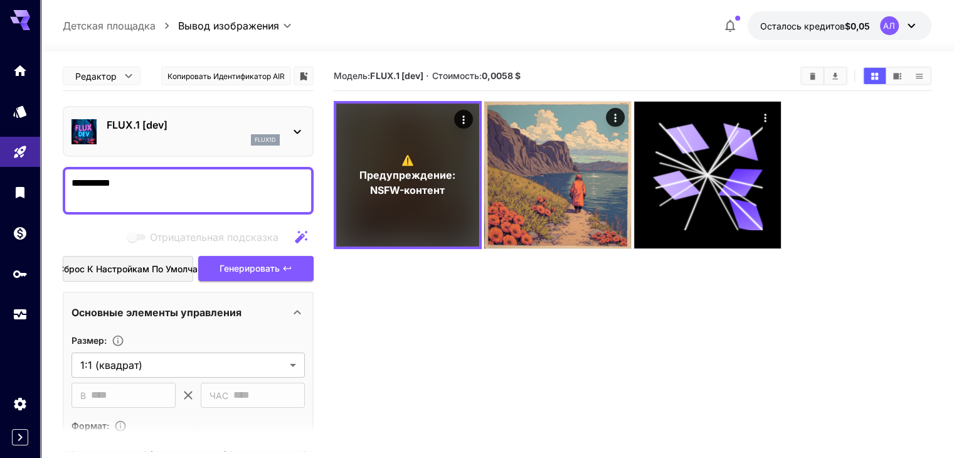
click at [288, 124] on div "FLUX.1 [dev] flux1d" at bounding box center [187, 131] width 233 height 38
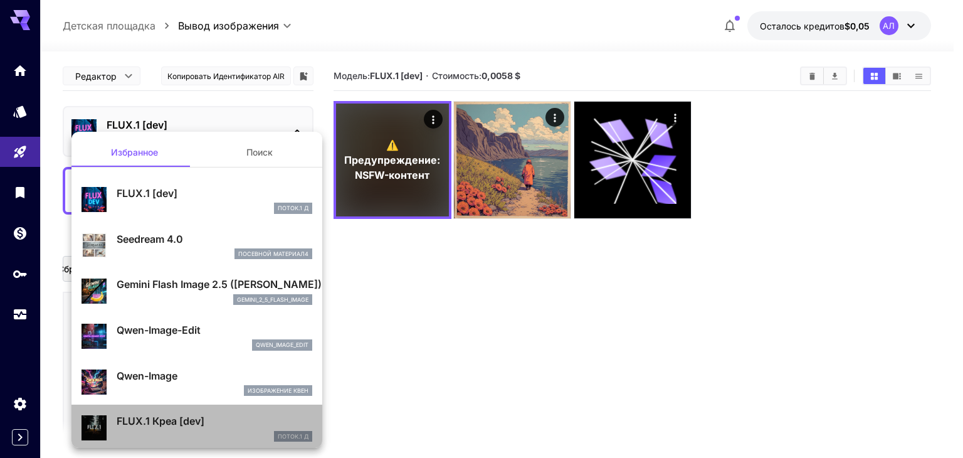
click at [197, 422] on font "FLUX.1 Креа [dev]" at bounding box center [161, 421] width 88 height 13
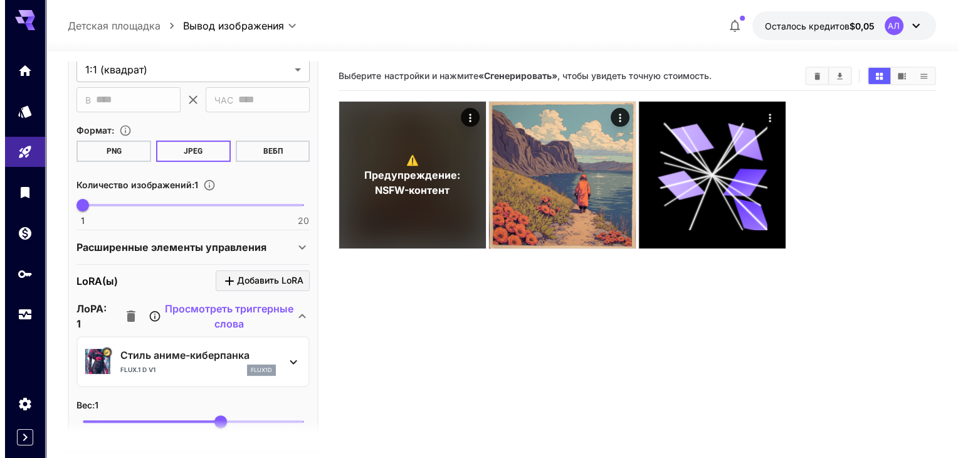
scroll to position [314, 0]
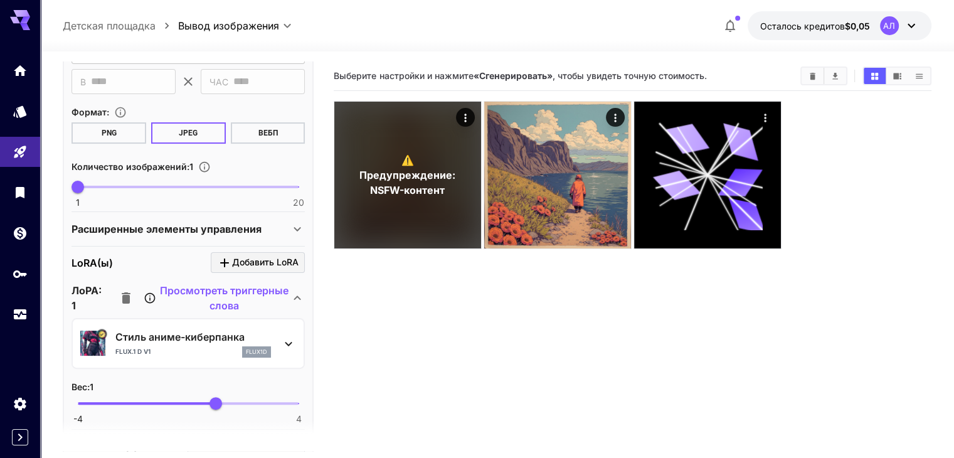
click at [284, 336] on icon at bounding box center [288, 343] width 15 height 15
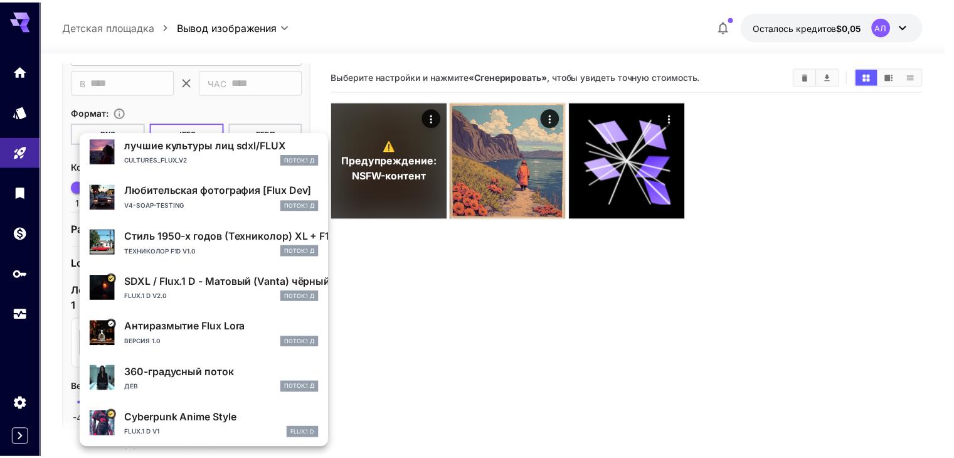
scroll to position [236, 0]
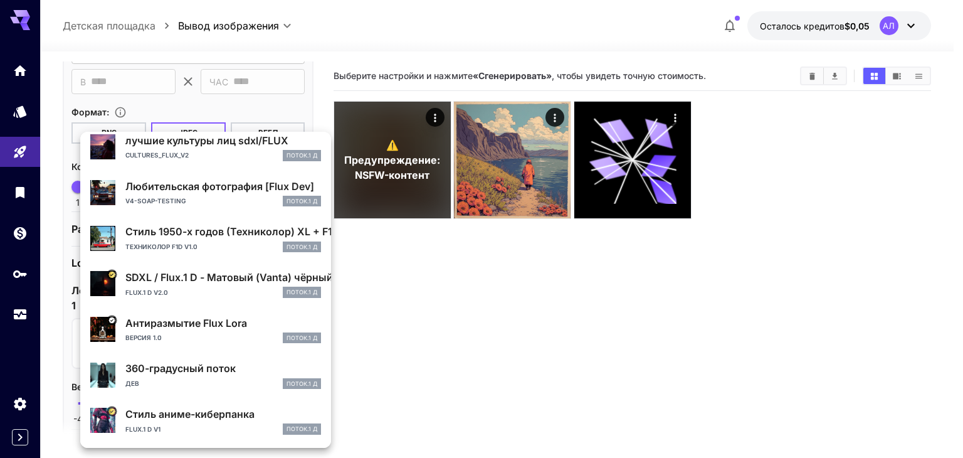
click at [142, 108] on div at bounding box center [481, 229] width 963 height 458
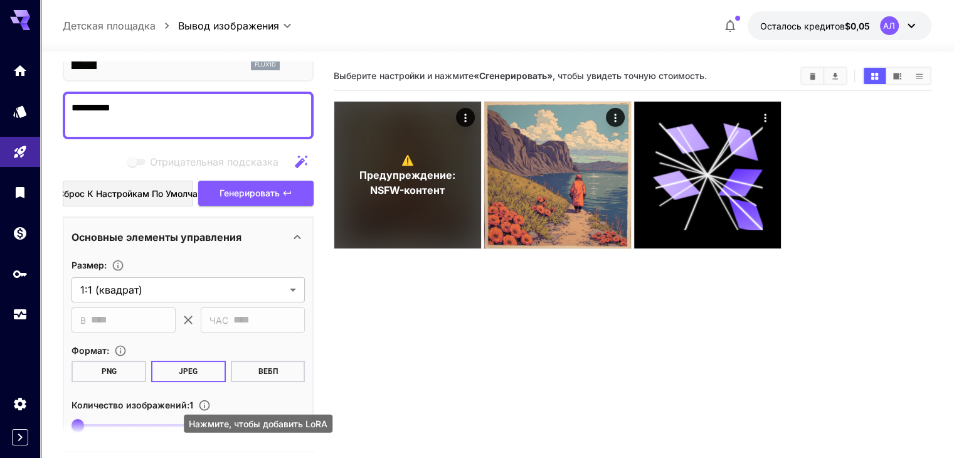
scroll to position [63, 0]
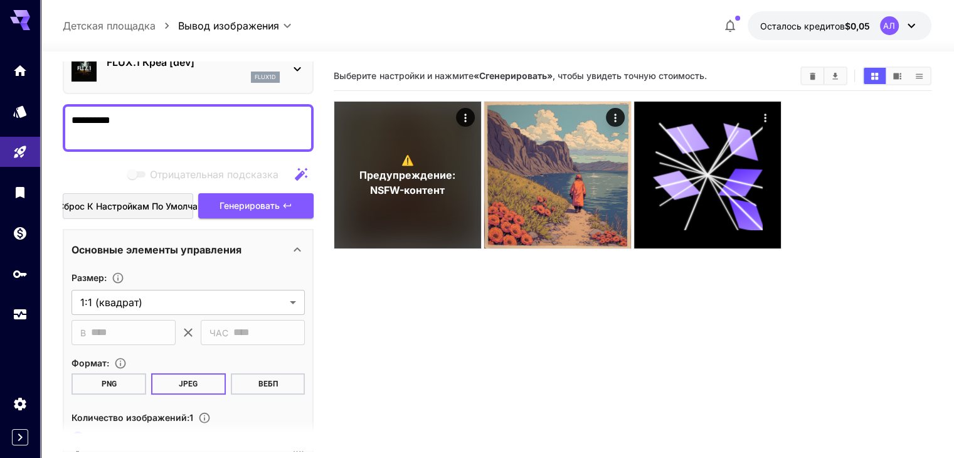
click at [124, 115] on textarea "**********" at bounding box center [187, 128] width 233 height 30
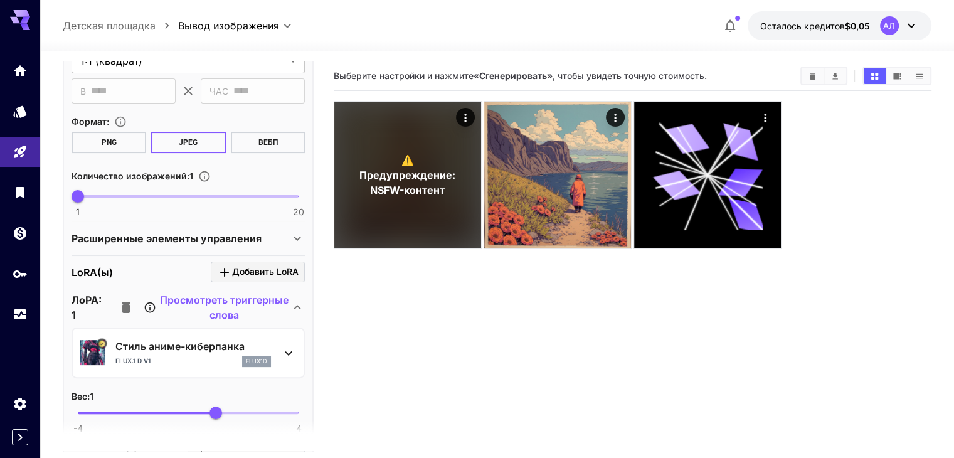
scroll to position [314, 0]
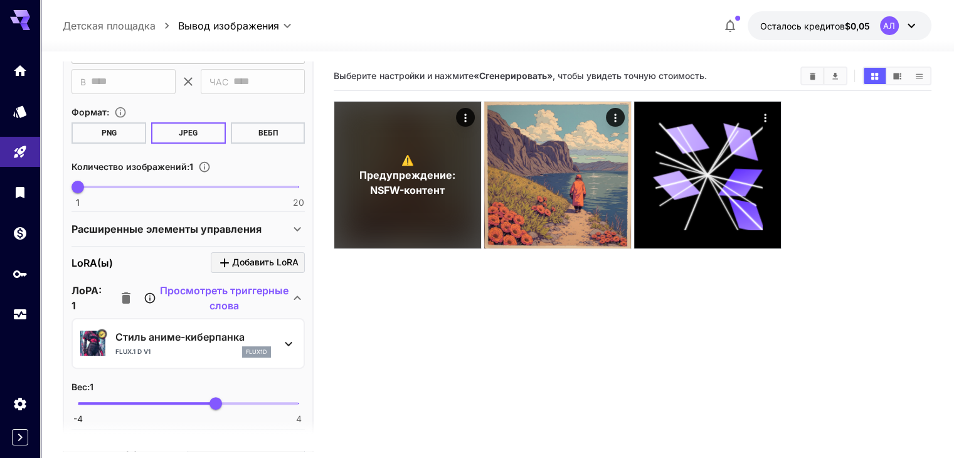
type textarea "**********"
click at [258, 266] on span "Добавить LoRA" at bounding box center [265, 263] width 66 height 16
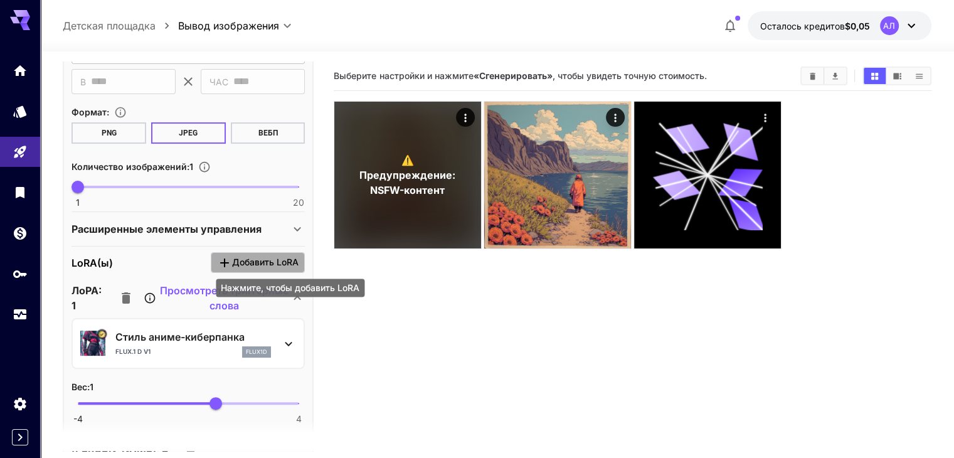
click at [258, 266] on span "Добавить LoRA" at bounding box center [265, 263] width 66 height 16
click at [226, 260] on icon "Нажмите, чтобы добавить LoRA" at bounding box center [224, 262] width 9 height 9
click at [305, 262] on button "Добавить LoRA" at bounding box center [258, 262] width 94 height 21
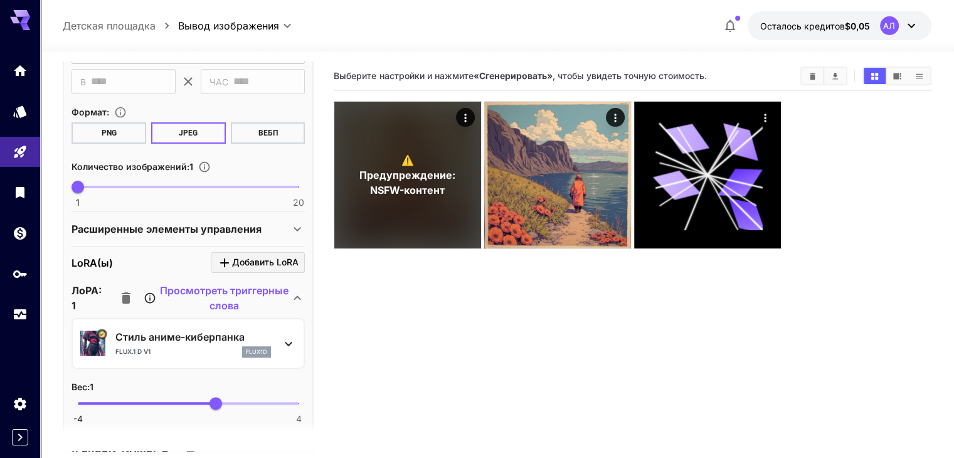
click at [292, 347] on icon at bounding box center [288, 343] width 15 height 15
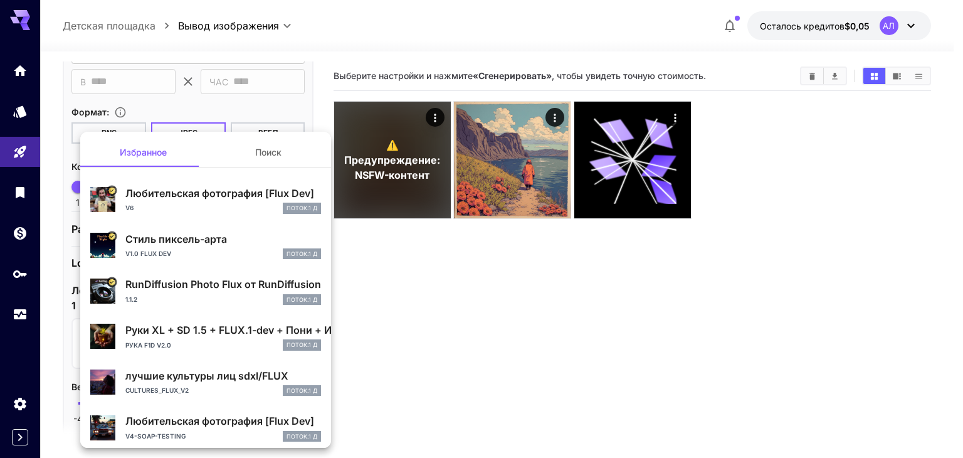
click at [411, 327] on div at bounding box center [481, 229] width 963 height 458
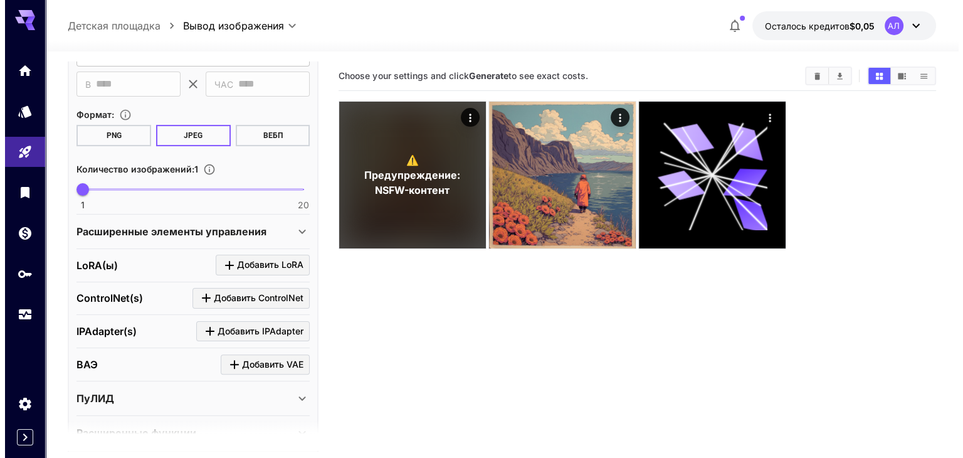
scroll to position [314, 0]
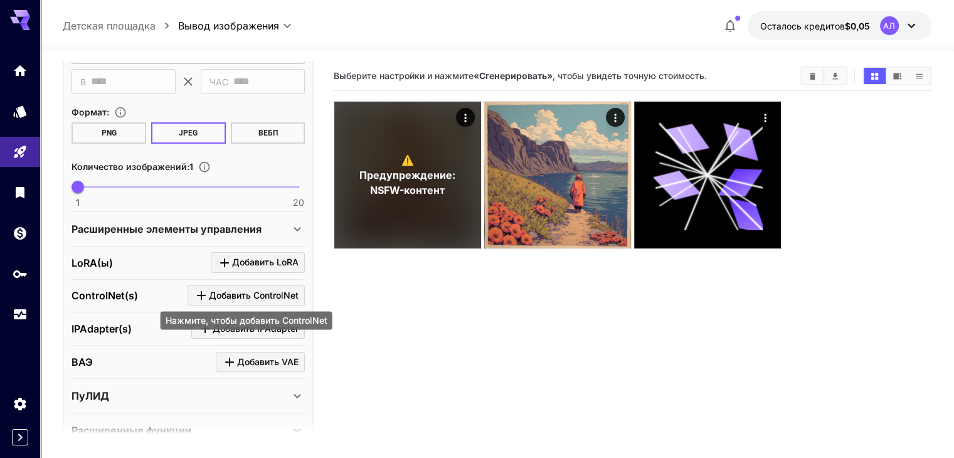
click at [235, 297] on span "Добавить ControlNet" at bounding box center [254, 296] width 90 height 16
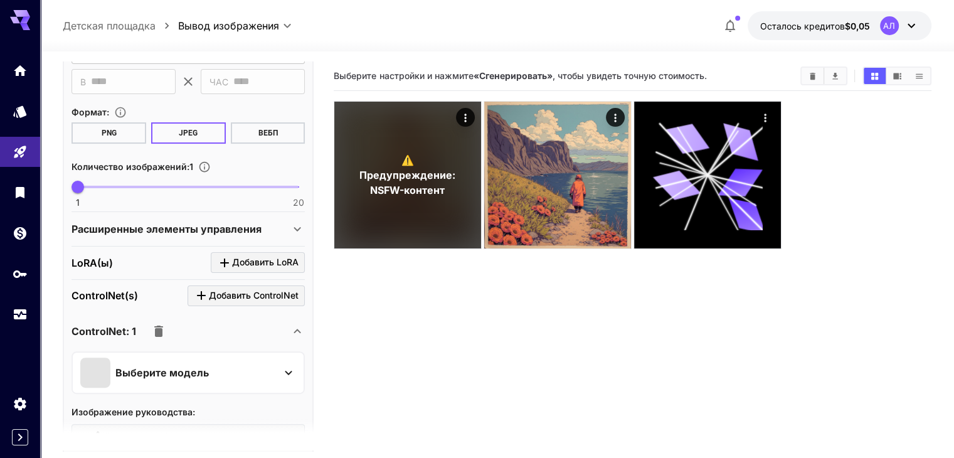
click at [270, 367] on div "Выберите модель" at bounding box center [178, 372] width 196 height 30
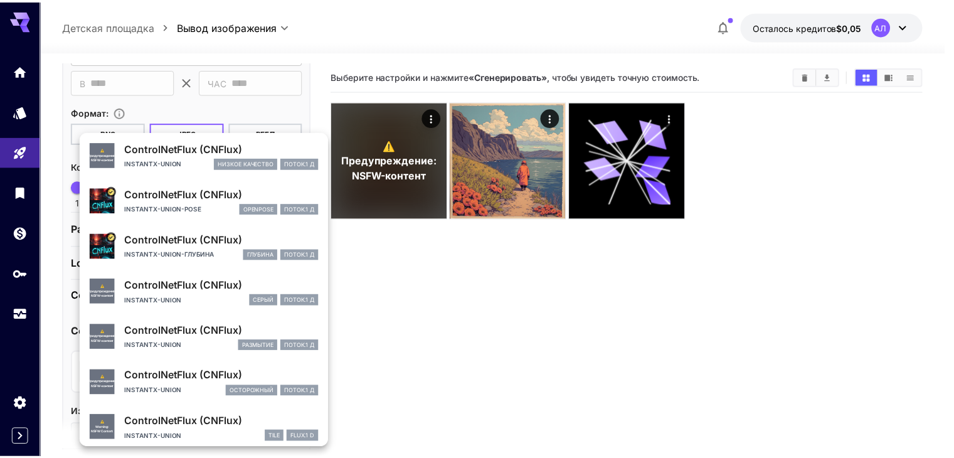
scroll to position [53, 0]
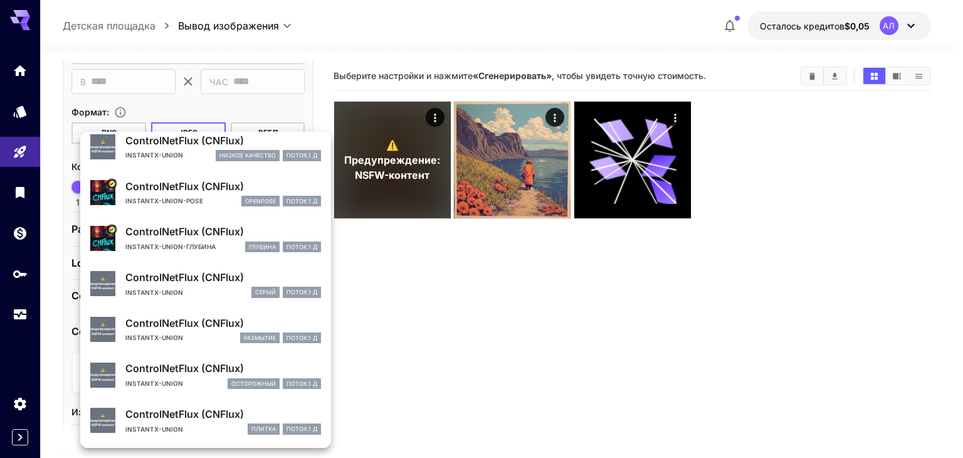
click at [412, 269] on div at bounding box center [481, 229] width 963 height 458
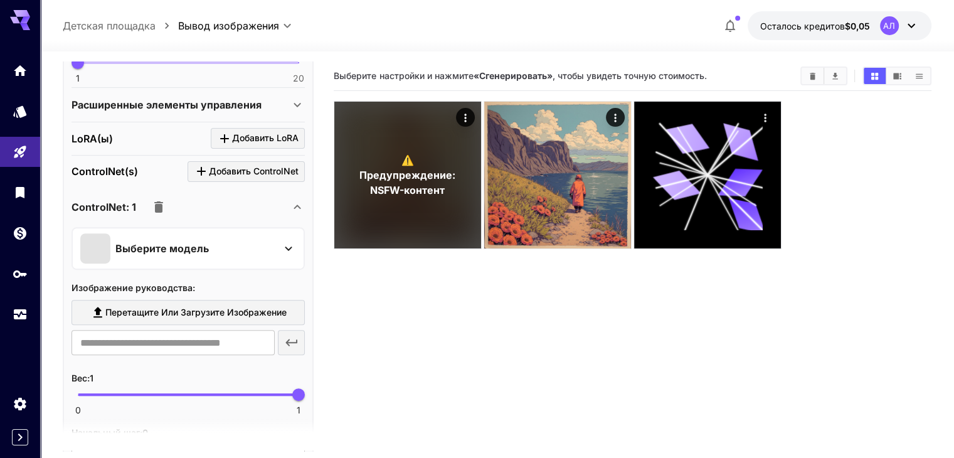
scroll to position [439, 0]
click at [297, 206] on icon at bounding box center [297, 205] width 15 height 15
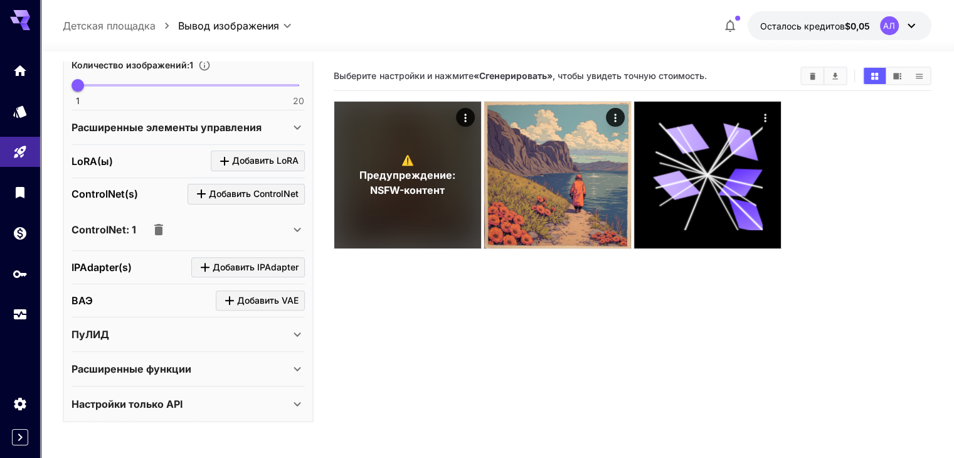
scroll to position [414, 0]
click at [161, 224] on icon "button" at bounding box center [158, 230] width 15 height 15
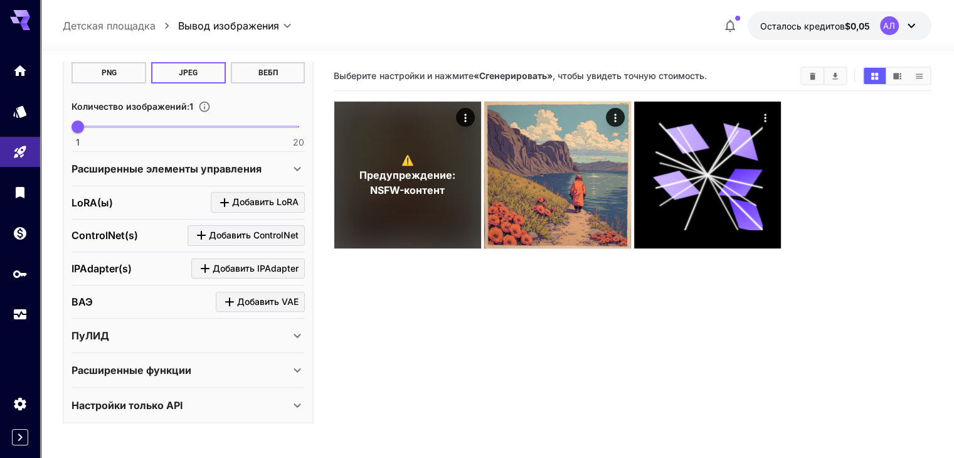
scroll to position [373, 0]
click at [299, 407] on icon at bounding box center [297, 405] width 15 height 15
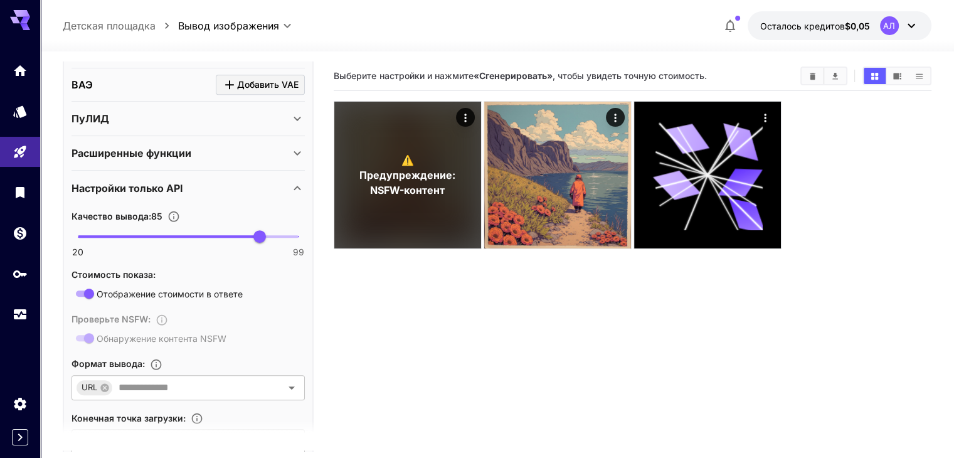
scroll to position [624, 0]
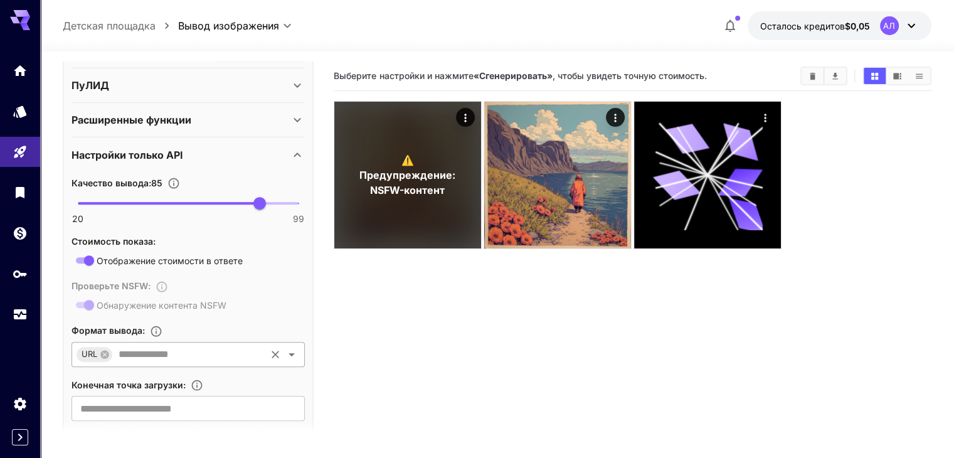
click at [293, 350] on icon "Открыть" at bounding box center [291, 354] width 15 height 15
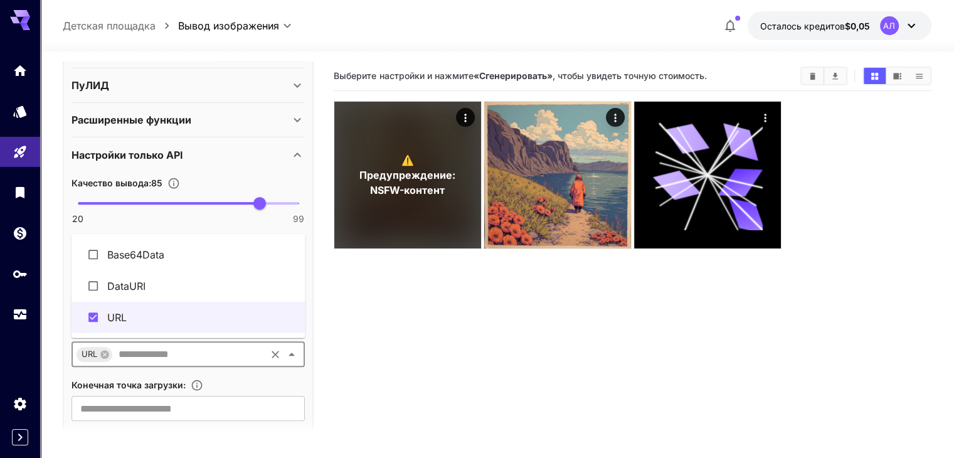
click at [383, 289] on section "Выберите настройки и нажмите «Сгенерировать» , чтобы увидеть точную стоимость. …" at bounding box center [632, 290] width 597 height 458
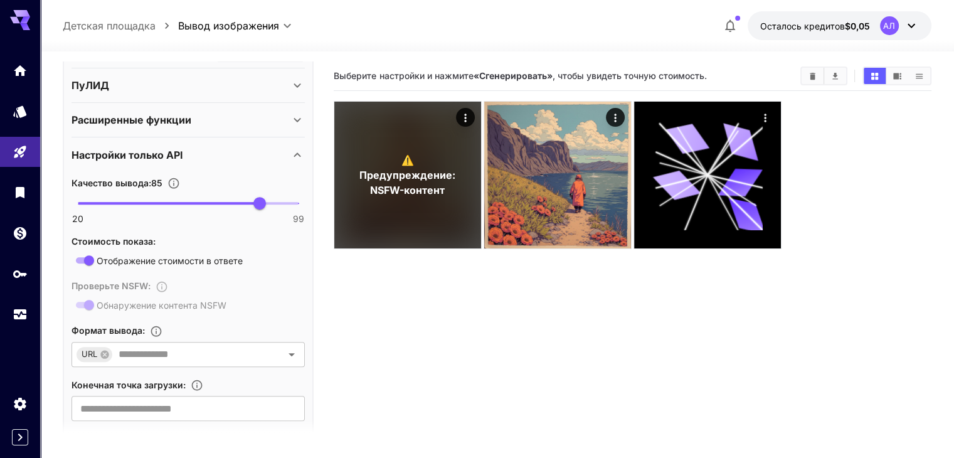
click at [258, 122] on div "Расширенные функции" at bounding box center [180, 119] width 218 height 15
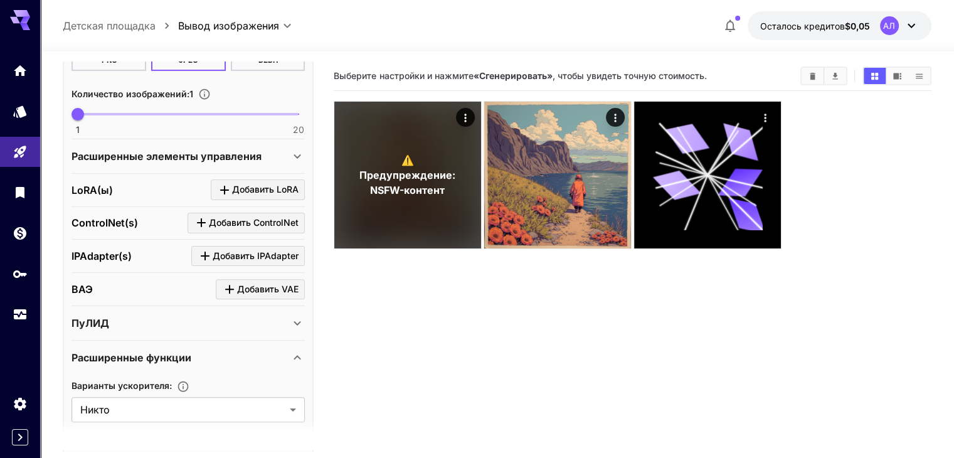
scroll to position [373, 0]
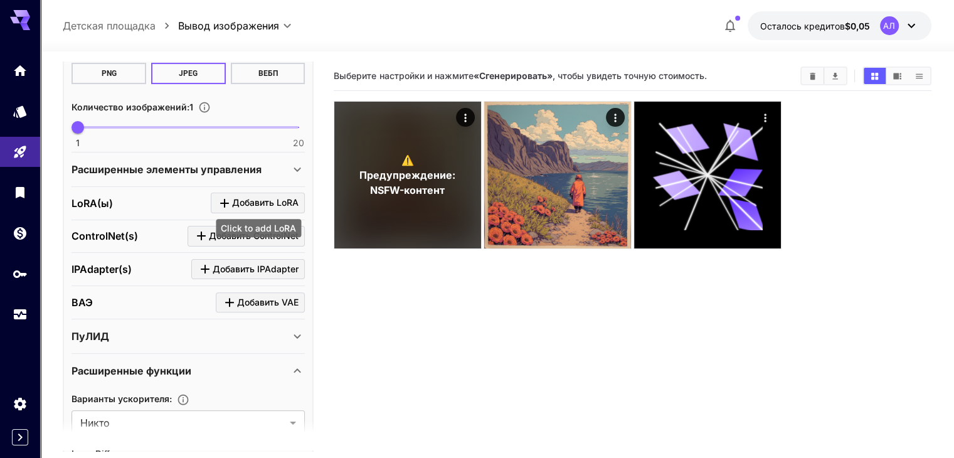
click at [273, 198] on font "Добавить LoRA" at bounding box center [265, 202] width 66 height 11
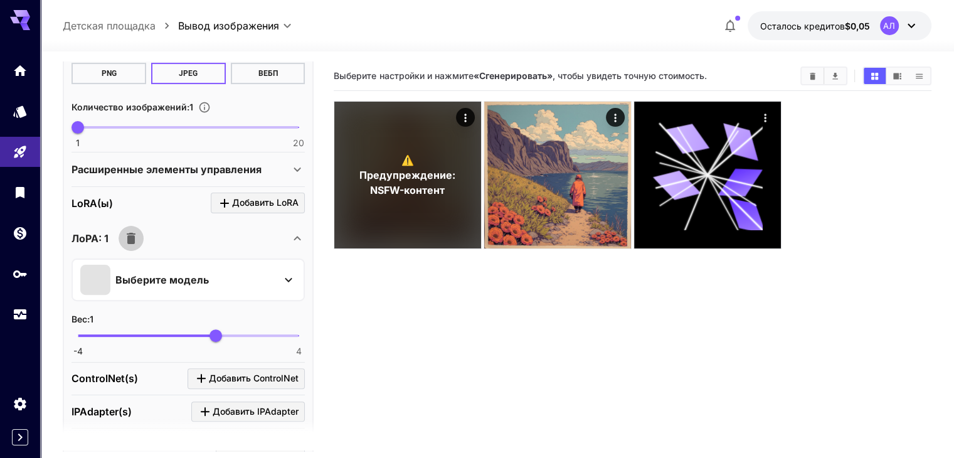
click at [131, 233] on icon "button" at bounding box center [131, 238] width 9 height 11
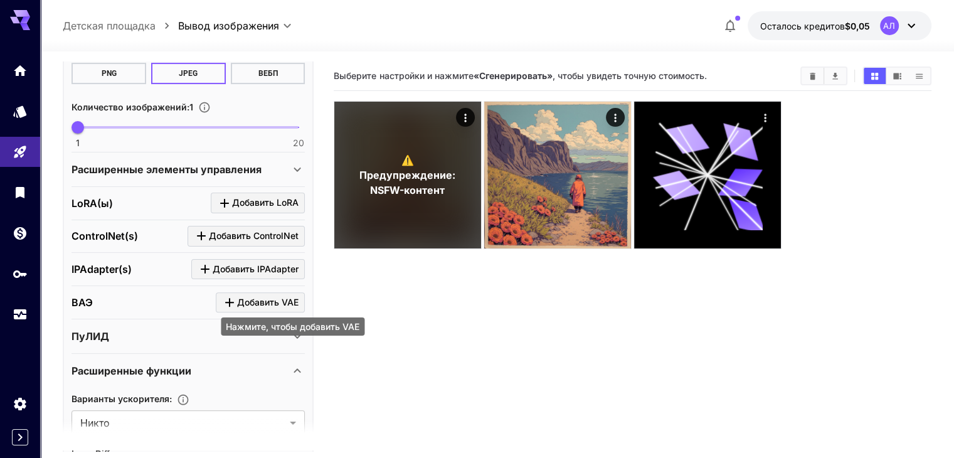
click at [216, 300] on button "Добавить VAE" at bounding box center [260, 302] width 89 height 21
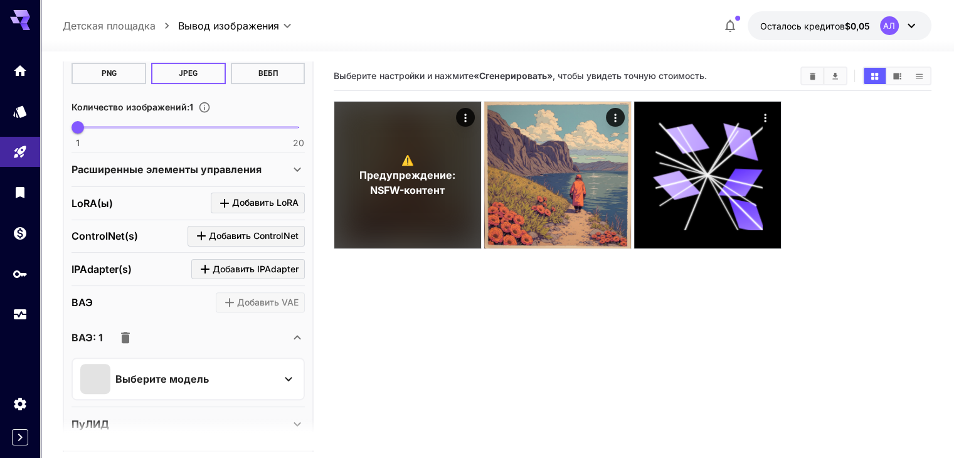
click at [267, 370] on div "Выберите модель" at bounding box center [178, 379] width 196 height 30
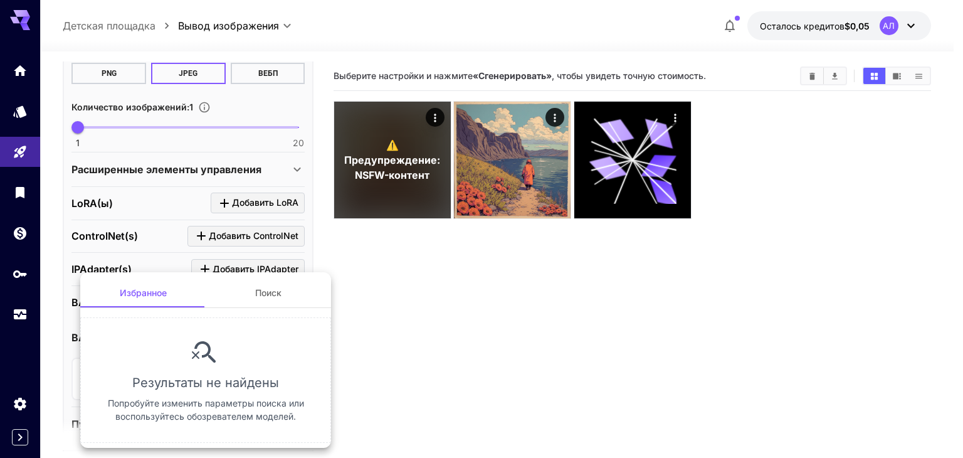
click at [178, 260] on div at bounding box center [481, 229] width 963 height 458
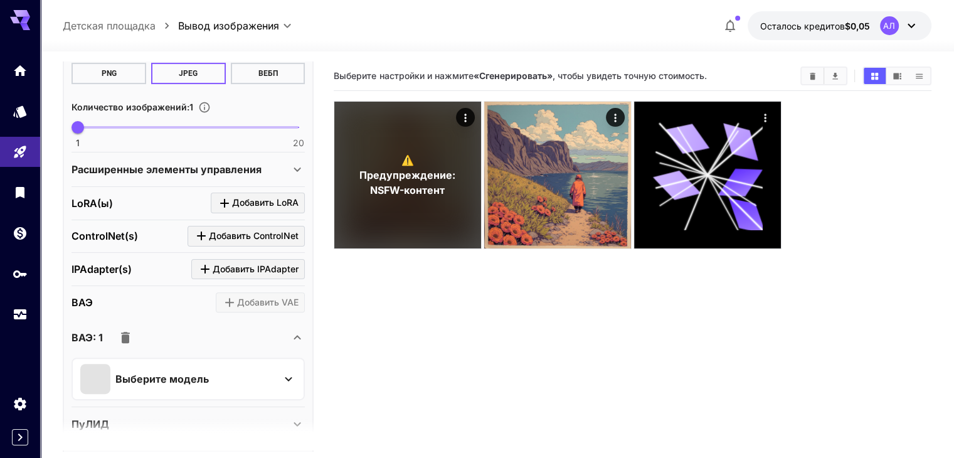
click at [226, 298] on section "Добавить VAE" at bounding box center [260, 302] width 89 height 21
click at [130, 334] on icon "button" at bounding box center [125, 337] width 15 height 15
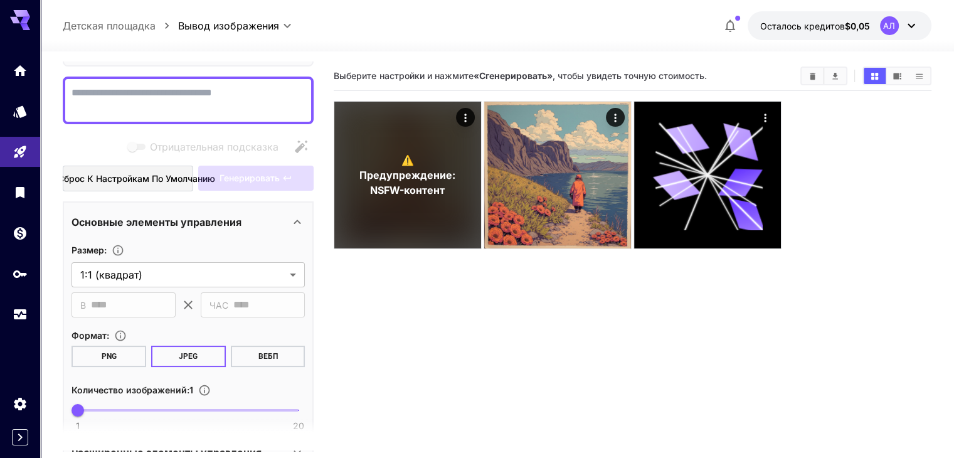
scroll to position [60, 0]
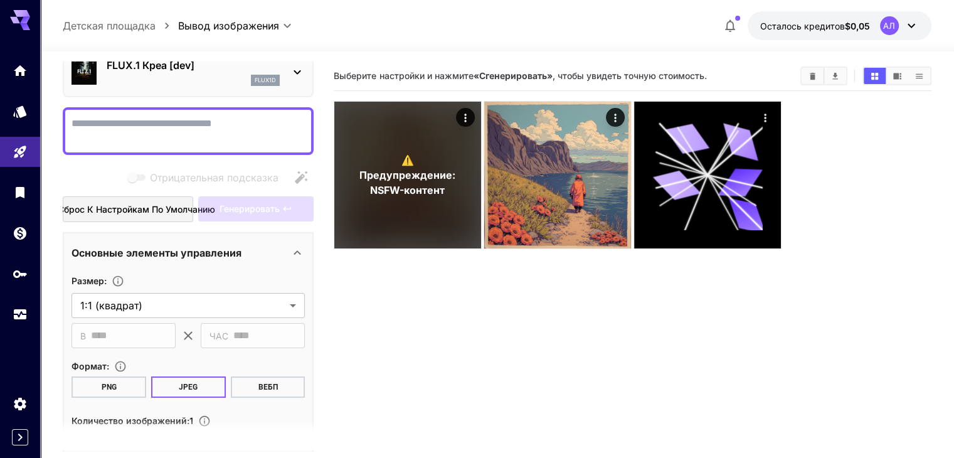
click at [128, 133] on textarea "Отрицательная подсказка" at bounding box center [187, 131] width 233 height 30
paste textarea "**********"
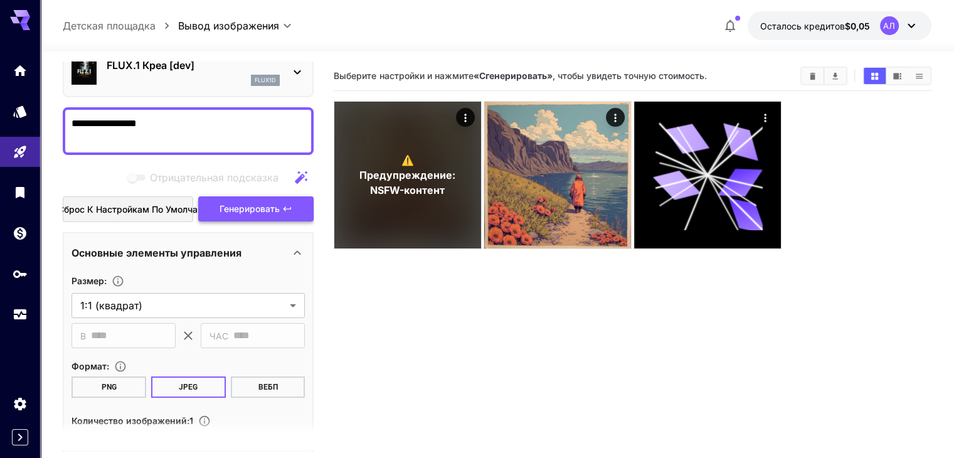
click at [253, 204] on font "Генерировать" at bounding box center [249, 208] width 60 height 11
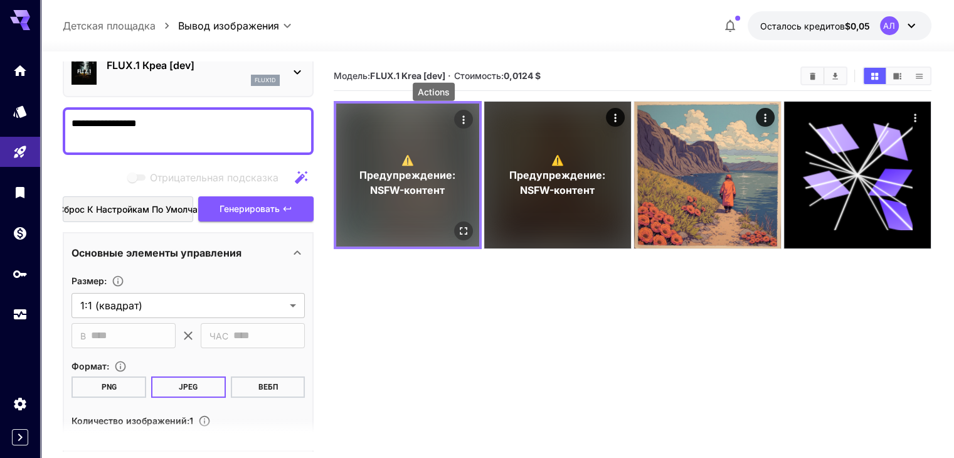
click at [457, 118] on icon "Действия" at bounding box center [463, 120] width 13 height 13
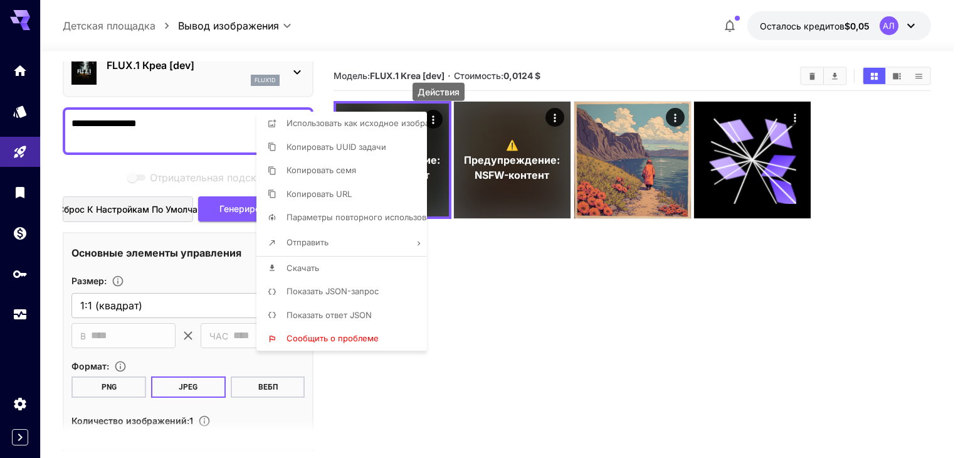
click at [503, 282] on div at bounding box center [481, 229] width 963 height 458
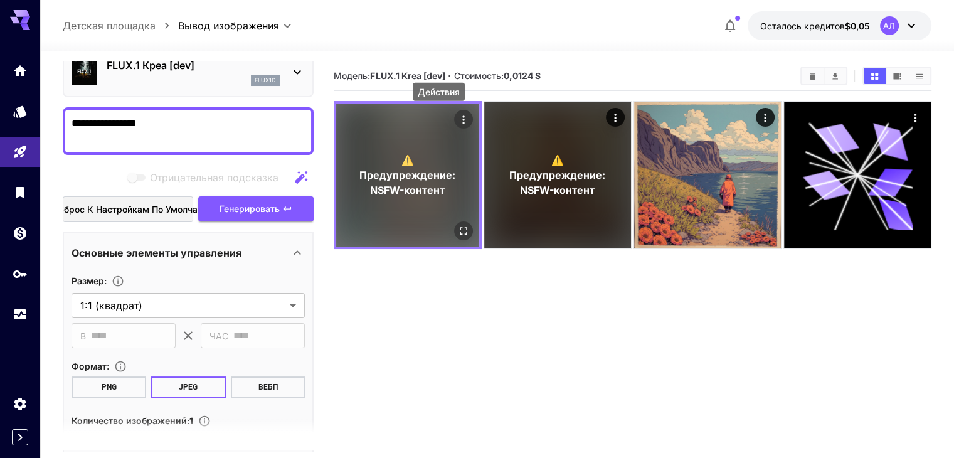
click at [405, 184] on font "NSFW-контент" at bounding box center [408, 190] width 75 height 13
click at [457, 225] on icon "Открыть в полноэкранном режиме" at bounding box center [463, 231] width 13 height 13
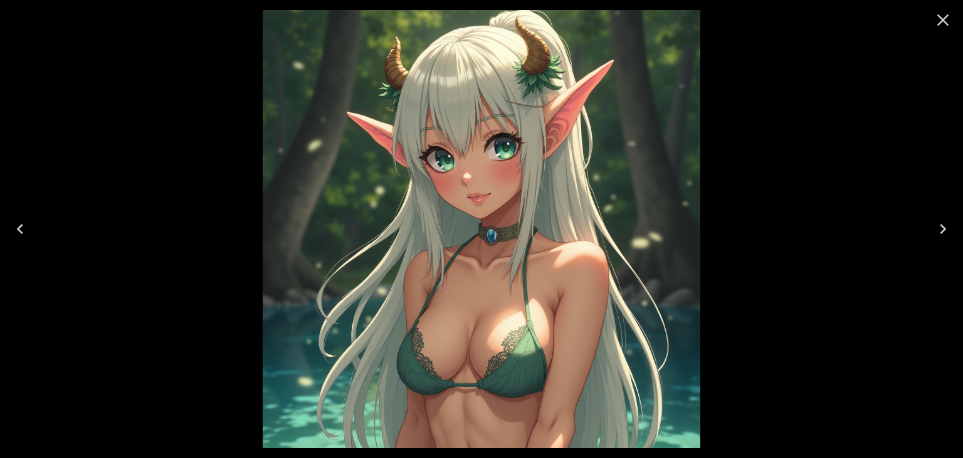
click at [941, 26] on icon "Close" at bounding box center [943, 20] width 20 height 20
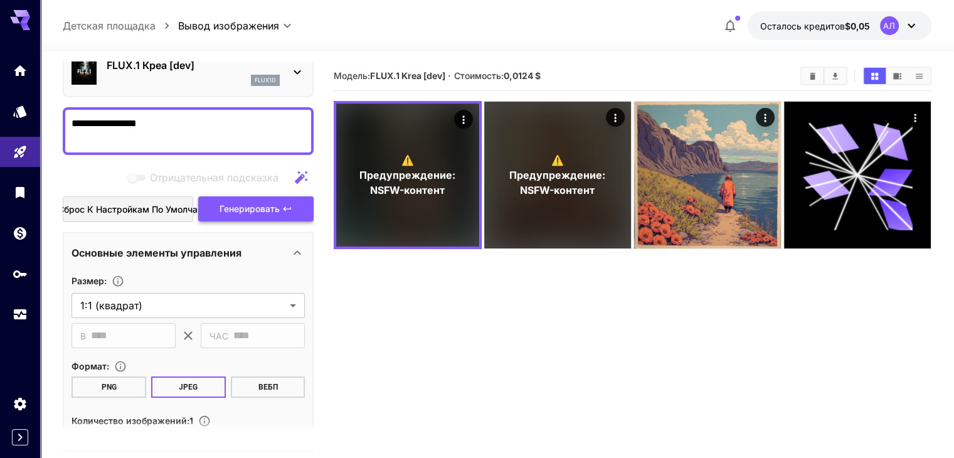
click at [293, 206] on button "Генерировать" at bounding box center [255, 209] width 115 height 26
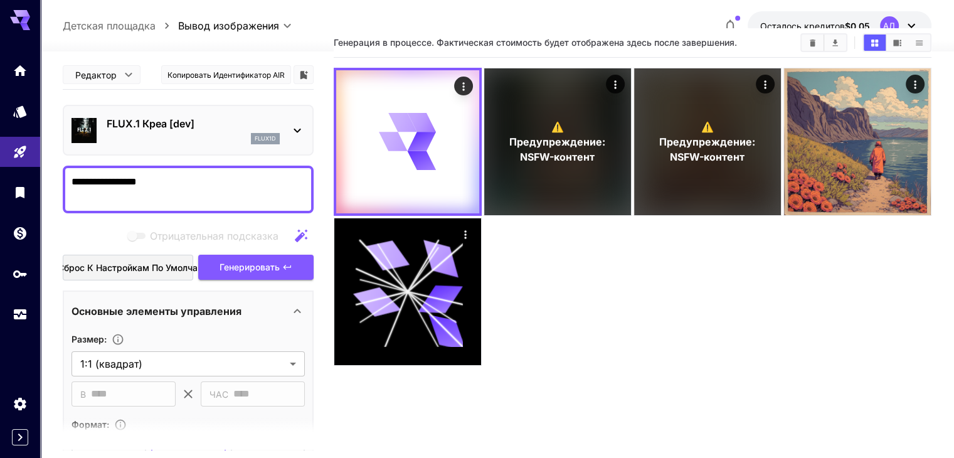
scroll to position [0, 0]
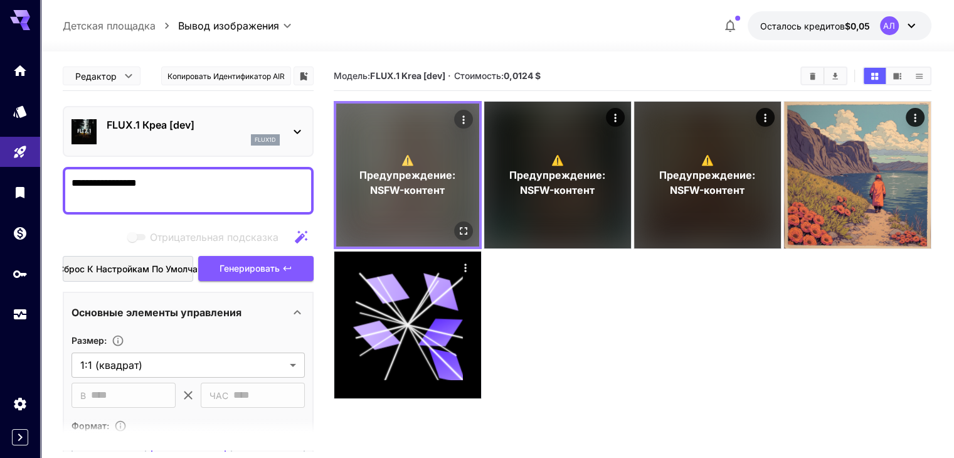
click at [457, 123] on icon "Действия" at bounding box center [463, 120] width 13 height 13
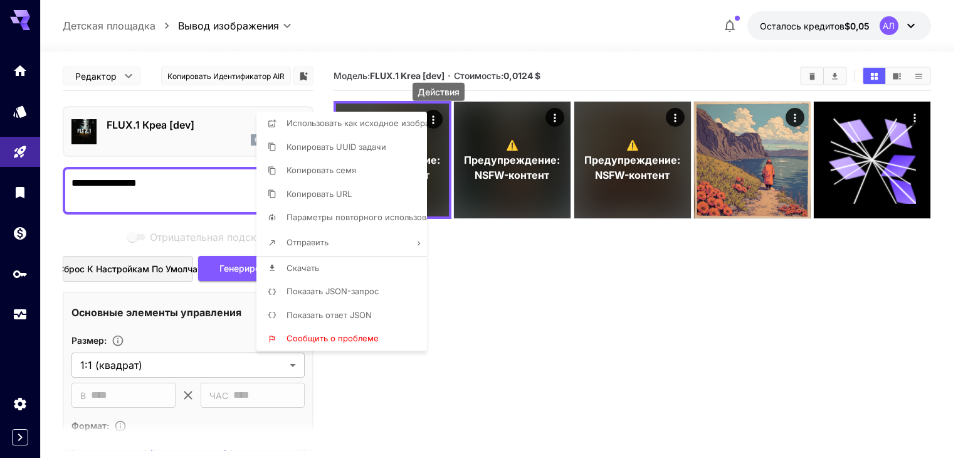
click at [440, 159] on div at bounding box center [481, 229] width 963 height 458
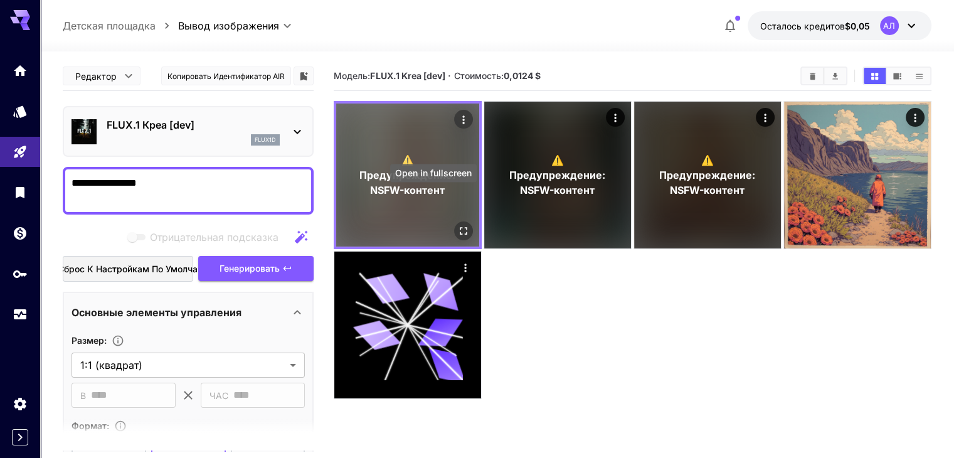
click at [457, 225] on icon "Открыть в полноэкранном режиме" at bounding box center [463, 231] width 13 height 13
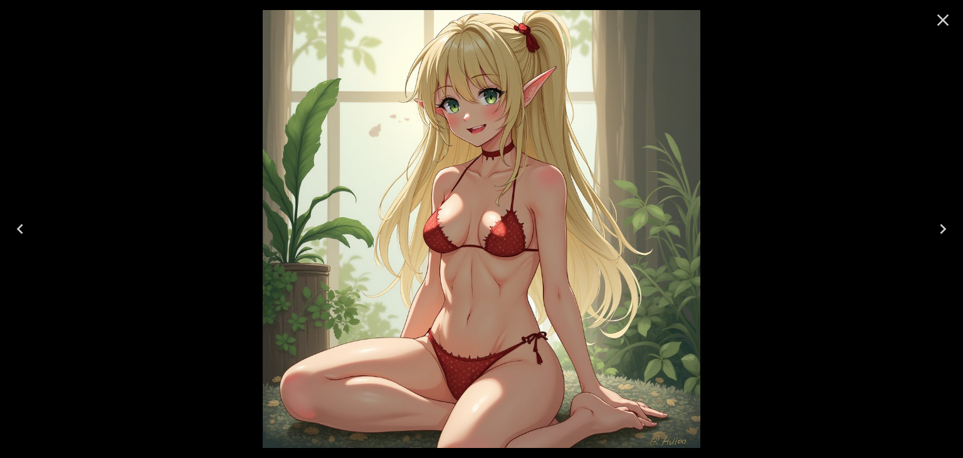
click at [935, 26] on icon "Close" at bounding box center [943, 20] width 20 height 20
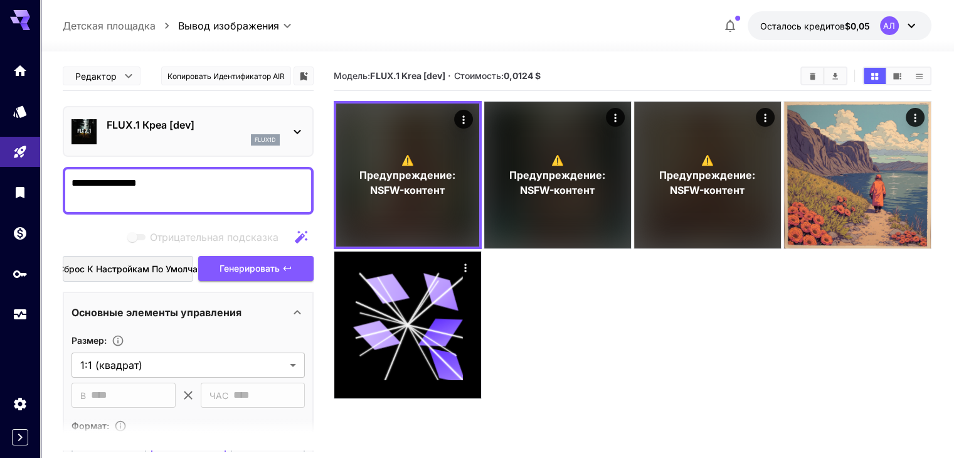
click at [186, 170] on div "**********" at bounding box center [188, 191] width 251 height 48
click at [147, 177] on textarea "**********" at bounding box center [187, 191] width 233 height 30
drag, startPoint x: 167, startPoint y: 180, endPoint x: 151, endPoint y: 177, distance: 16.5
click at [151, 177] on textarea "**********" at bounding box center [187, 191] width 233 height 30
paste textarea "**********"
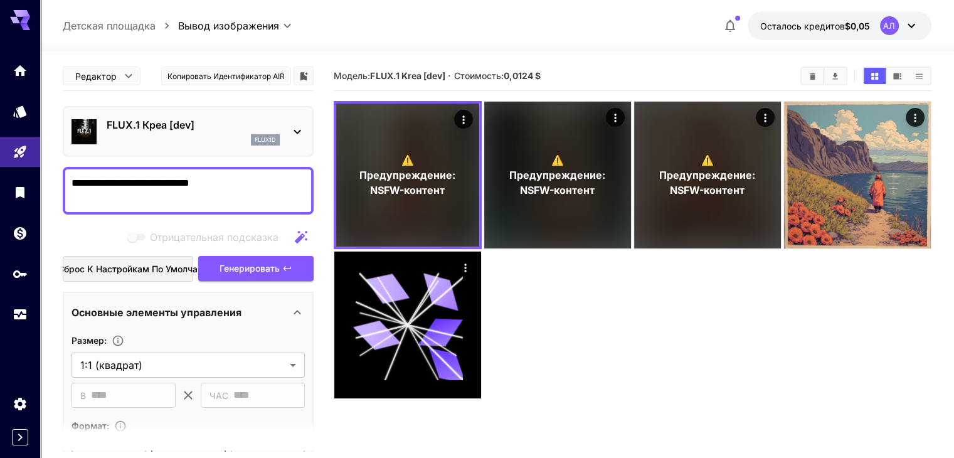
type textarea "**********"
